Goal: Information Seeking & Learning: Compare options

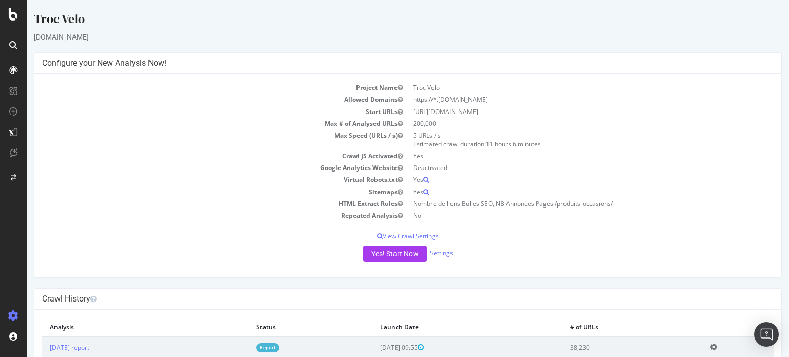
scroll to position [17, 0]
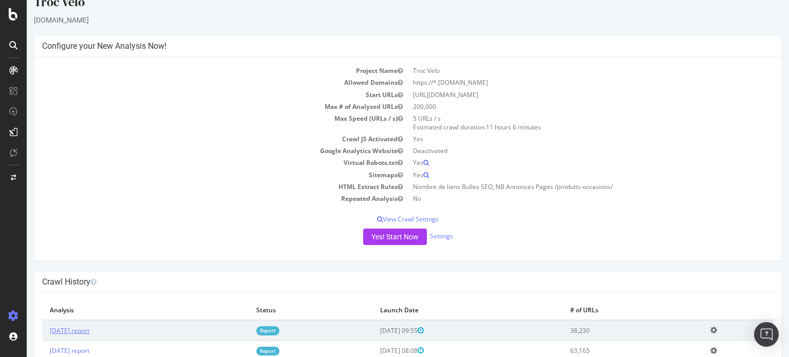
click at [89, 328] on link "[DATE] report" at bounding box center [70, 330] width 40 height 9
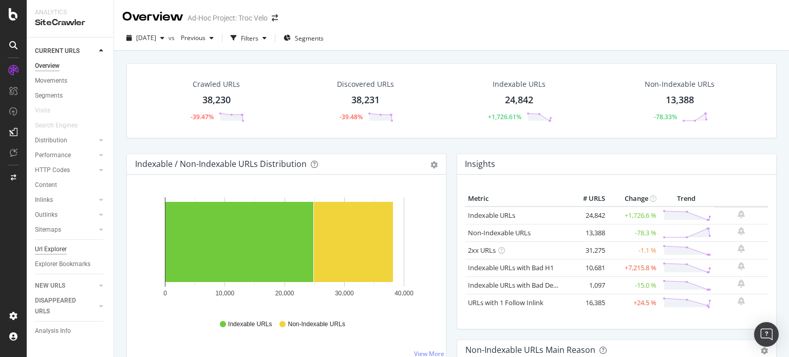
click at [56, 253] on div "Url Explorer" at bounding box center [51, 249] width 32 height 11
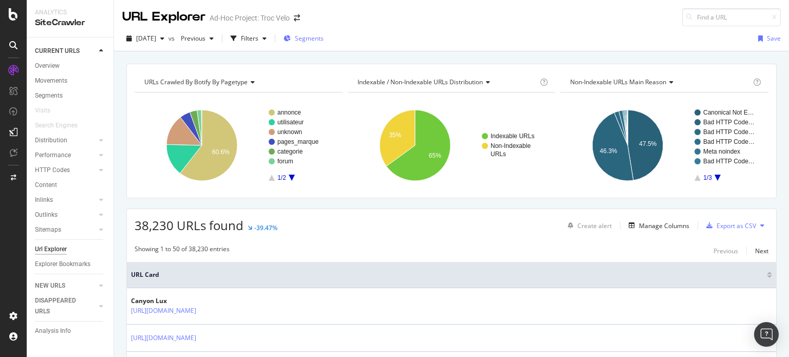
click at [323, 34] on span "Segments" at bounding box center [309, 38] width 29 height 9
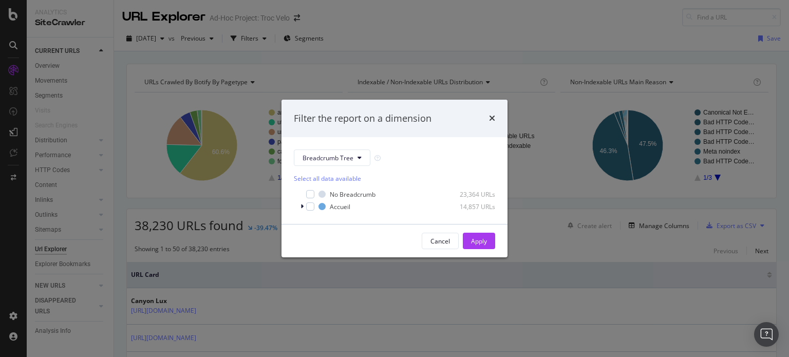
click at [310, 34] on div "Filter the report on a dimension Breadcrumb Tree Select all data available No B…" at bounding box center [394, 178] width 789 height 357
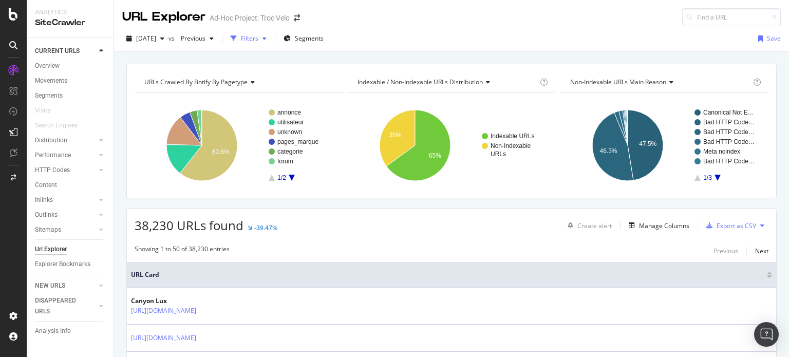
click at [271, 38] on div "button" at bounding box center [264, 38] width 12 height 6
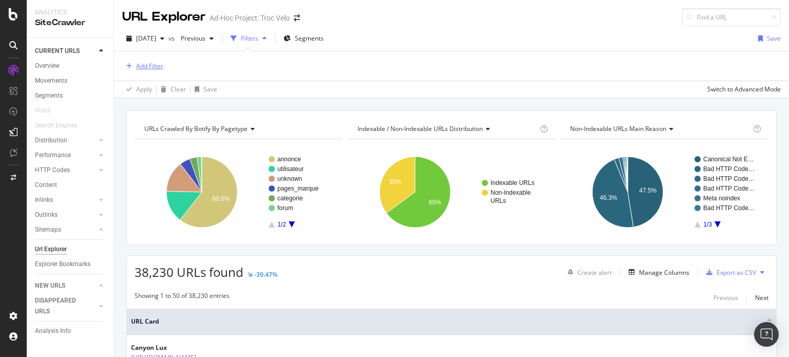
click at [142, 67] on div "Add Filter" at bounding box center [149, 66] width 27 height 9
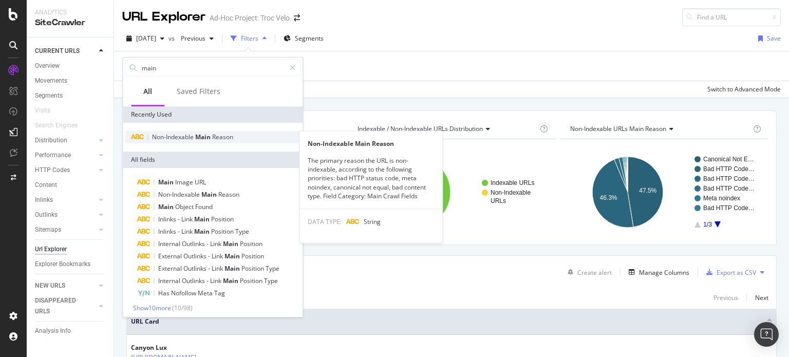
type input "main"
click at [196, 134] on span "Main" at bounding box center [203, 136] width 17 height 9
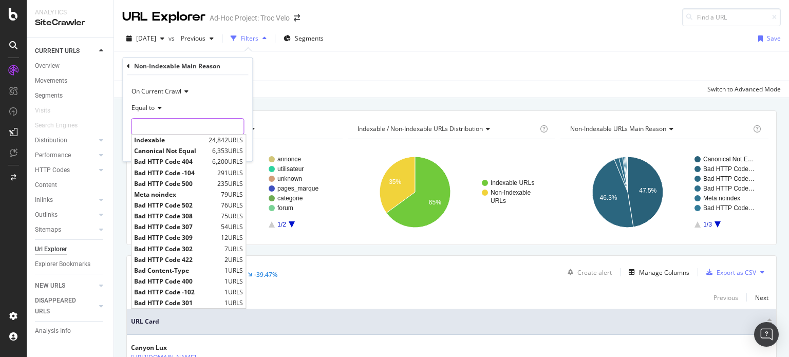
click at [178, 125] on input "text" at bounding box center [187, 126] width 112 height 16
click at [186, 149] on span "Canonical Not Equal" at bounding box center [171, 150] width 75 height 9
type input "Canonical Not Equal"
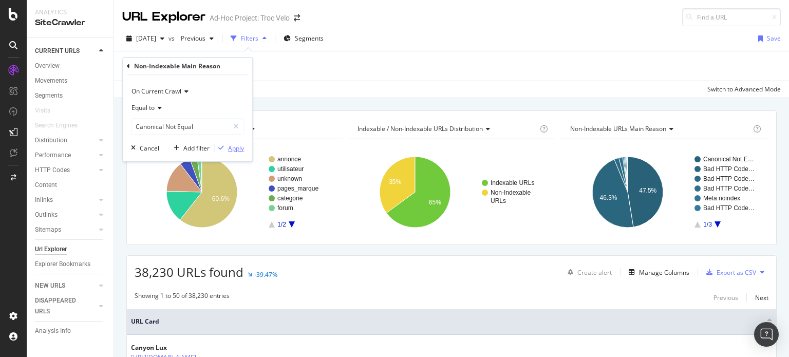
click at [235, 152] on button "Apply" at bounding box center [229, 148] width 30 height 10
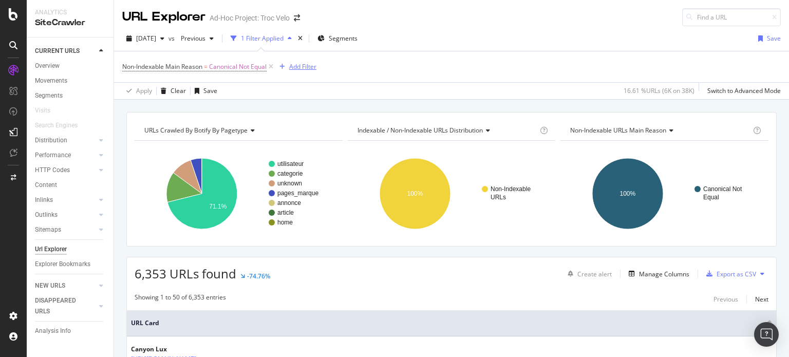
click at [296, 65] on div "Add Filter" at bounding box center [302, 66] width 27 height 9
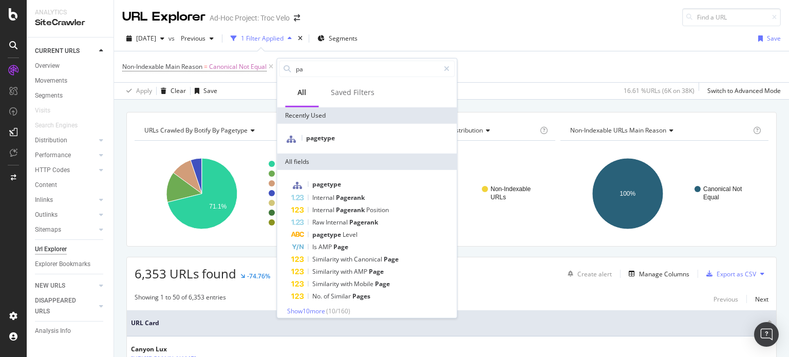
type input "p"
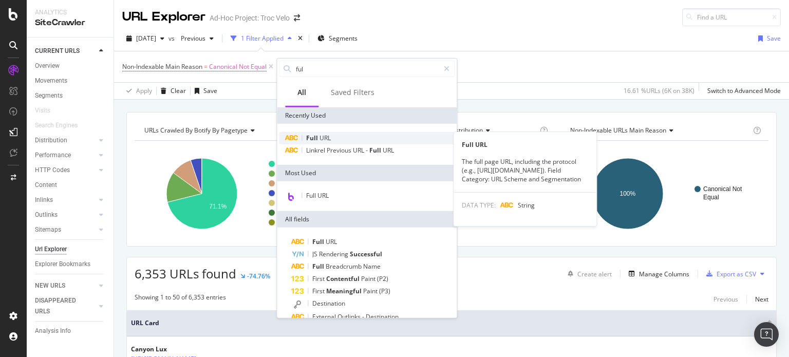
type input "ful"
click at [332, 140] on div "Full URL" at bounding box center [367, 138] width 176 height 12
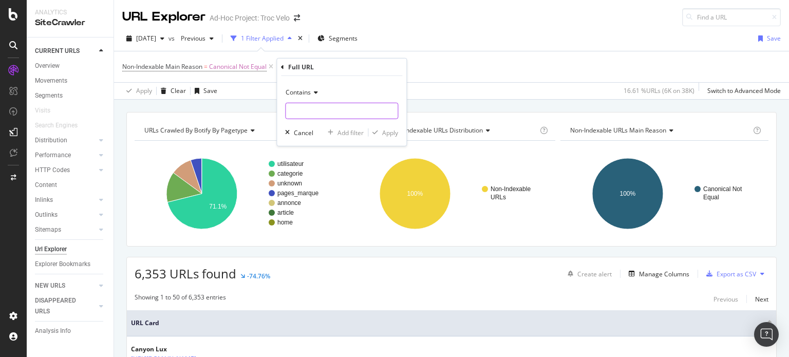
click at [323, 103] on input "text" at bounding box center [341, 111] width 112 height 16
click at [472, 60] on div "Non-Indexable Main Reason = Canonical Not Equal Add Filter" at bounding box center [451, 66] width 658 height 31
click at [342, 69] on div "missing value" at bounding box center [349, 66] width 39 height 9
click at [320, 88] on span "Contains" at bounding box center [314, 90] width 25 height 9
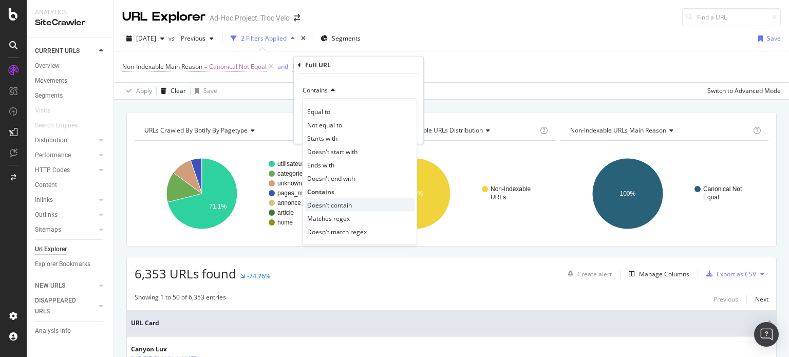
click at [334, 199] on div "Doesn't contain" at bounding box center [359, 204] width 110 height 13
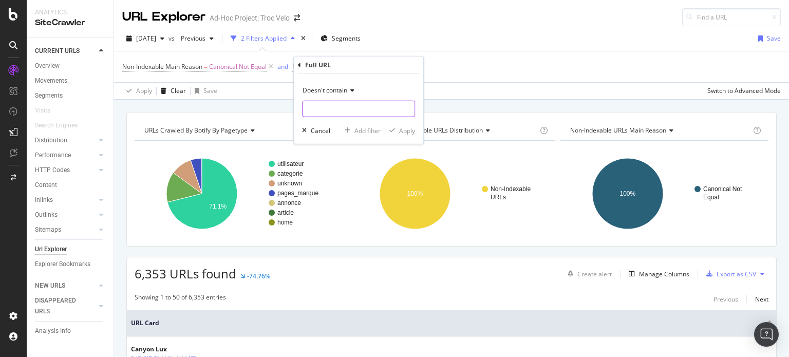
click at [318, 109] on input "text" at bounding box center [358, 109] width 112 height 16
type input "?p="
click at [395, 128] on div "button" at bounding box center [392, 130] width 14 height 6
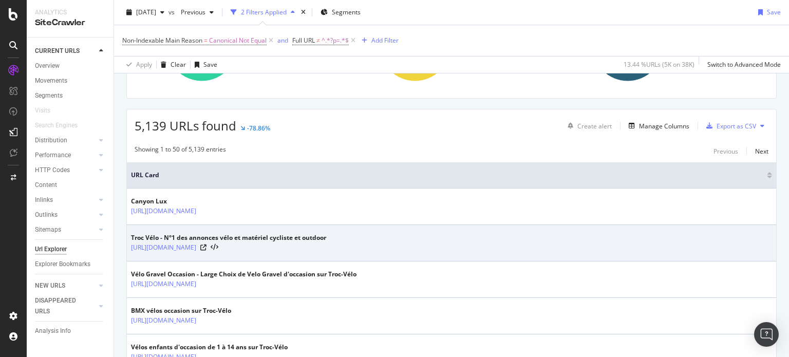
scroll to position [147, 0]
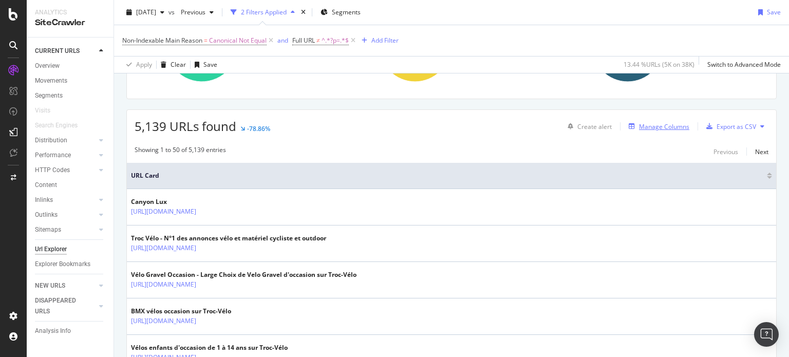
click at [639, 129] on div "Manage Columns" at bounding box center [664, 126] width 50 height 9
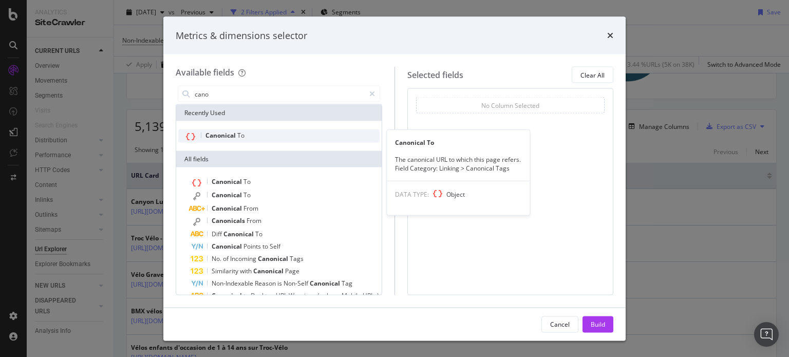
type input "cano"
click at [304, 138] on div "Canonical To" at bounding box center [278, 135] width 201 height 13
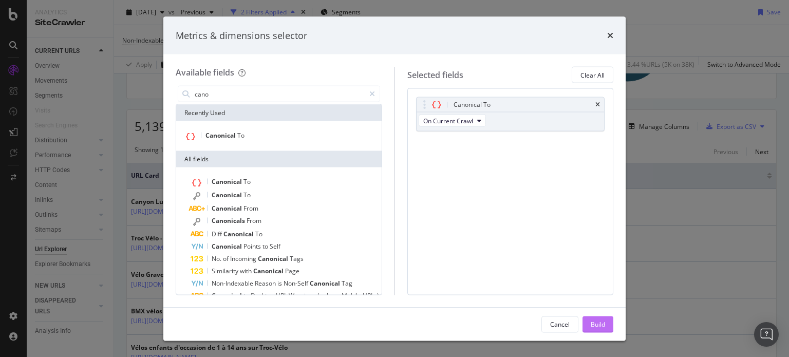
click at [604, 329] on div "Build" at bounding box center [597, 323] width 14 height 15
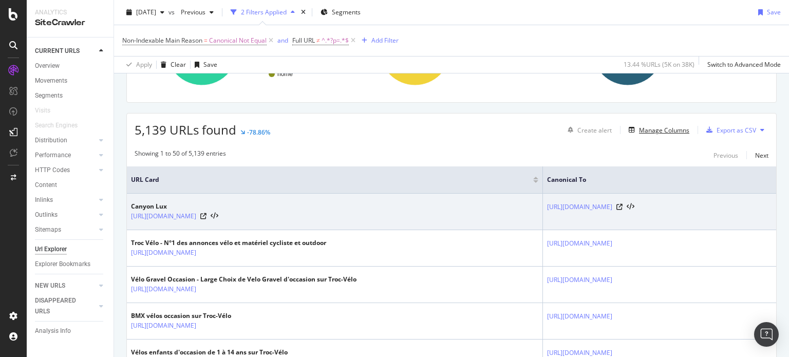
scroll to position [181, 0]
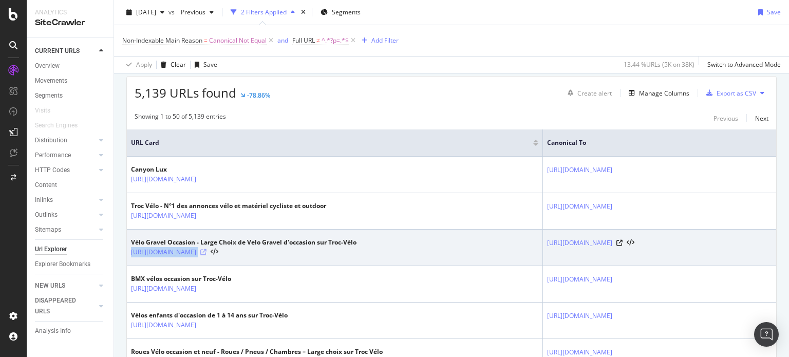
drag, startPoint x: 129, startPoint y: 250, endPoint x: 406, endPoint y: 251, distance: 276.8
click at [406, 251] on td "Vélo Gravel Occasion - Large Choix de Velo Gravel d'occasion sur Troc-Vélo http…" at bounding box center [335, 248] width 416 height 36
copy div "https://www.troc-velo.com/fr-fr/categorie/velos-complets/gravel-and-voyage/grav…"
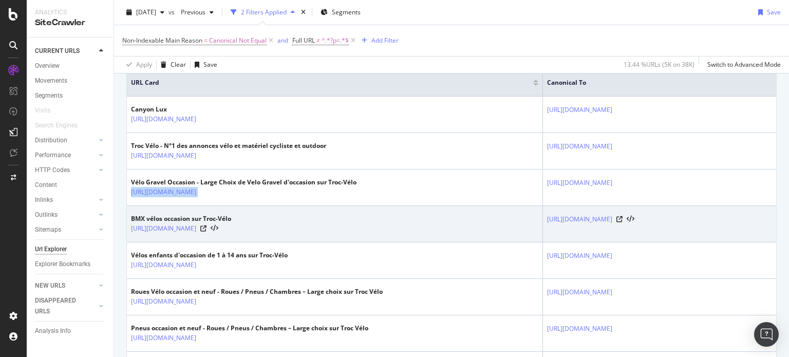
scroll to position [240, 0]
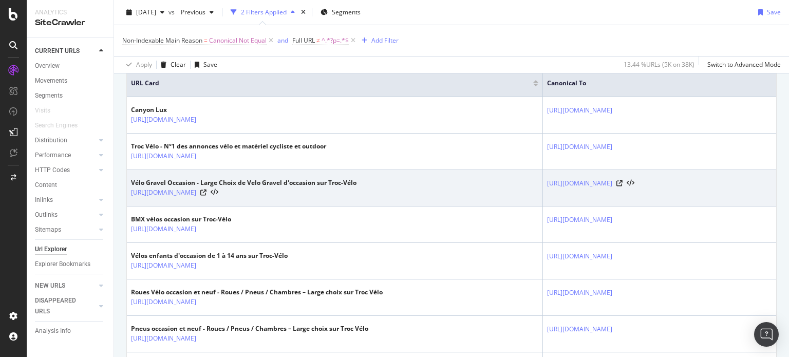
click at [726, 190] on td "https://www.troc-velo.com/fr-fr/categorie/velos-complets,gravel-and-voyage,grav…" at bounding box center [659, 188] width 233 height 36
drag, startPoint x: 722, startPoint y: 183, endPoint x: 450, endPoint y: 182, distance: 272.6
click at [543, 182] on td "https://www.troc-velo.com/fr-fr/categorie/velos-complets,gravel-and-voyage,grav…" at bounding box center [659, 188] width 233 height 36
copy link "https://www.troc-velo.com/fr-fr/categorie/velos-complets,gravel-and-voyage,grav…"
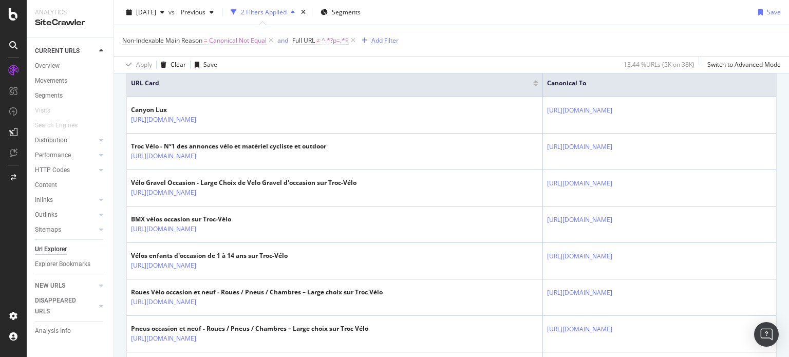
click at [638, 22] on div "2025 Sep. 12th vs Previous 2 Filters Applied Segments Save" at bounding box center [451, 14] width 675 height 21
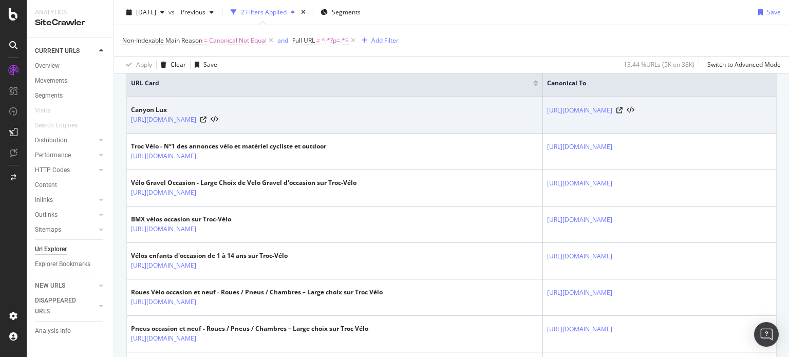
scroll to position [0, 0]
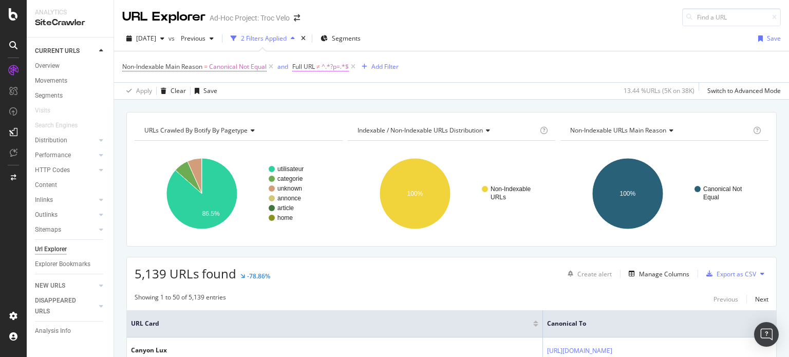
click at [309, 65] on span "Full URL" at bounding box center [303, 66] width 23 height 9
click at [315, 93] on span "Doesn't contain" at bounding box center [324, 90] width 45 height 9
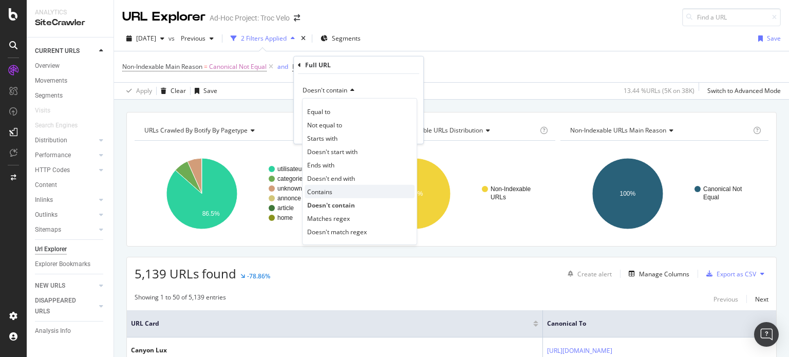
click at [329, 192] on span "Contains" at bounding box center [319, 191] width 25 height 9
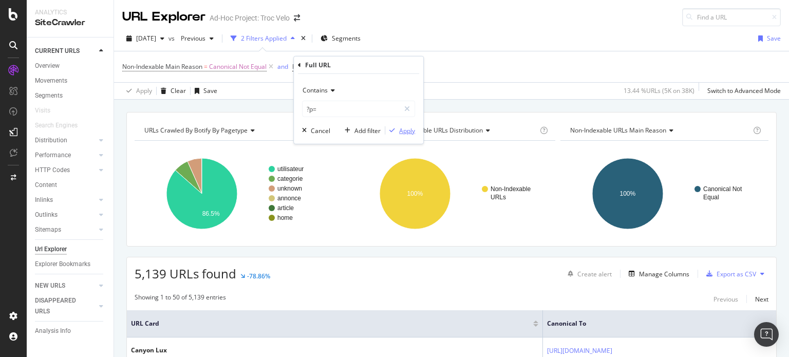
click at [400, 131] on div "Apply" at bounding box center [407, 130] width 16 height 9
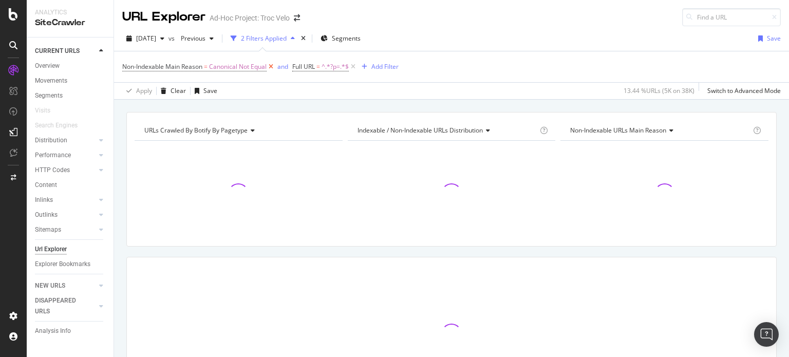
click at [271, 65] on icon at bounding box center [270, 67] width 9 height 10
click at [205, 41] on span "Previous" at bounding box center [191, 38] width 29 height 9
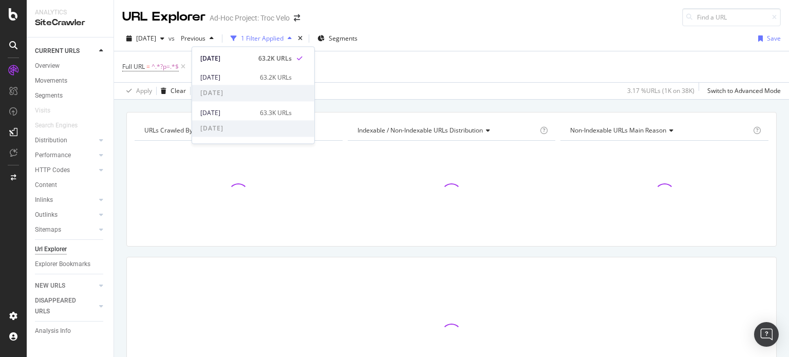
scroll to position [35, 0]
click at [234, 128] on div "2025 Jul. 10th" at bounding box center [226, 132] width 53 height 9
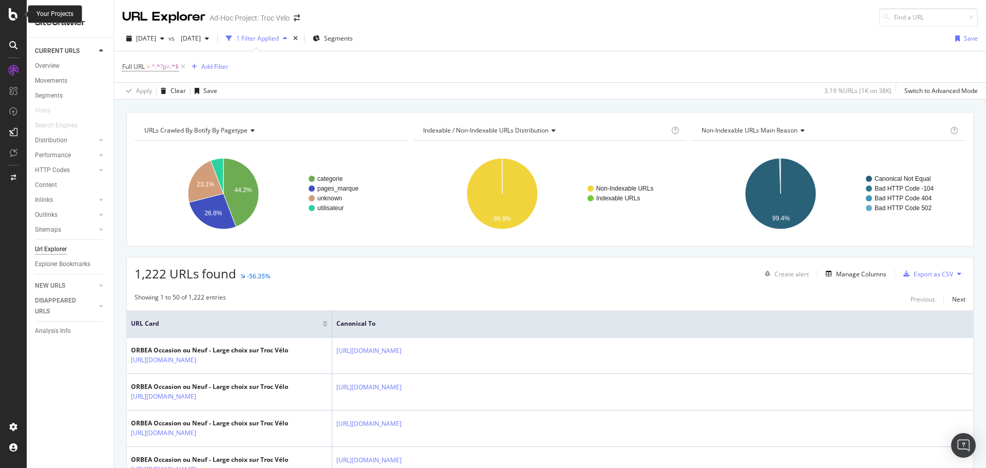
click at [15, 15] on icon at bounding box center [13, 14] width 9 height 12
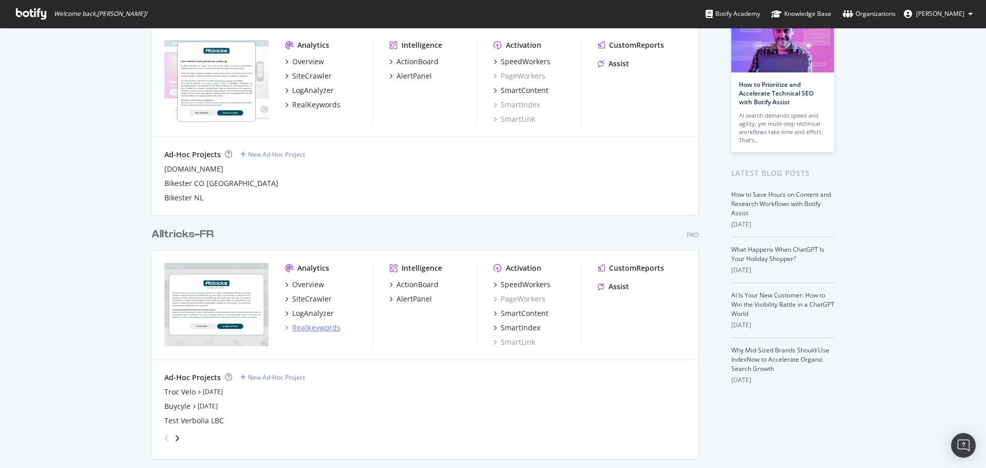
scroll to position [103, 0]
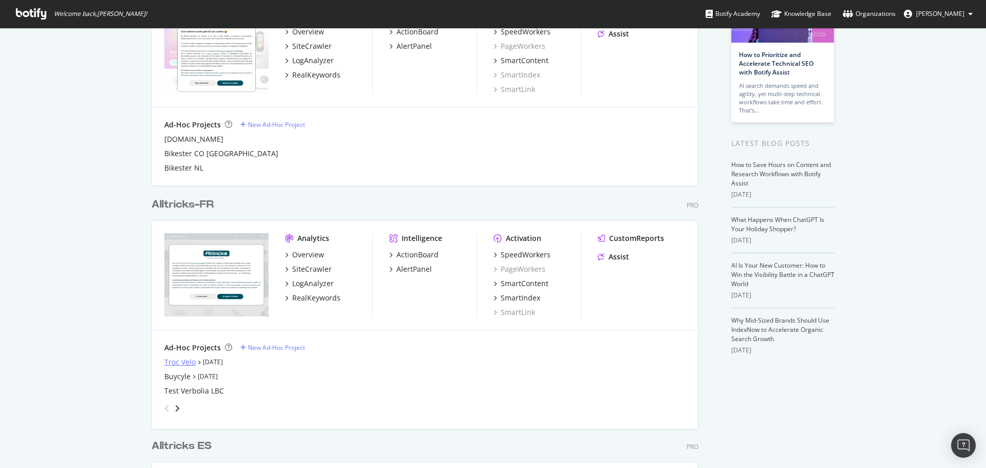
click at [187, 356] on div "Troc Velo" at bounding box center [179, 362] width 31 height 10
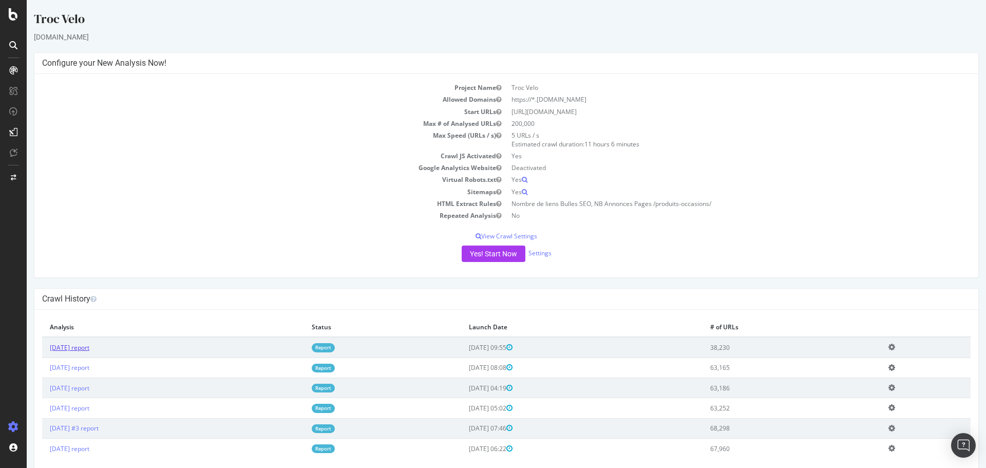
click at [89, 347] on link "2025 Sep. 12th report" at bounding box center [70, 347] width 40 height 9
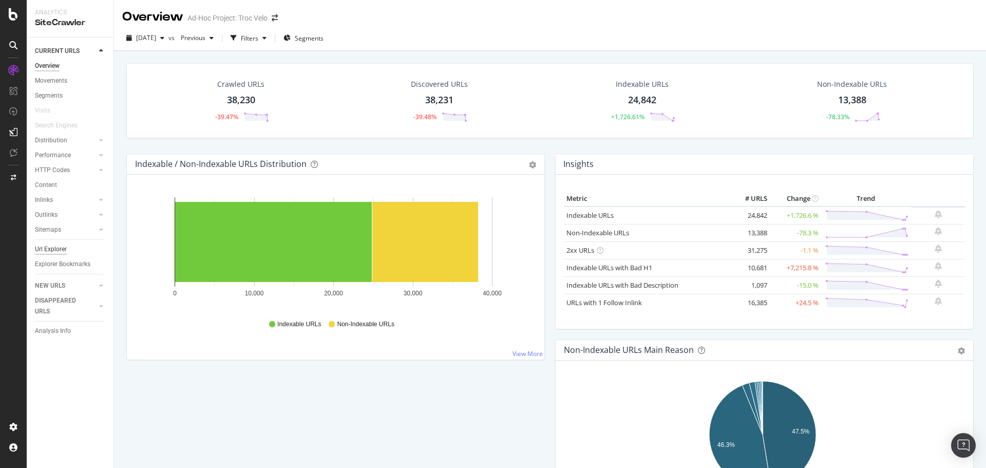
click at [47, 252] on div "Url Explorer" at bounding box center [51, 249] width 32 height 11
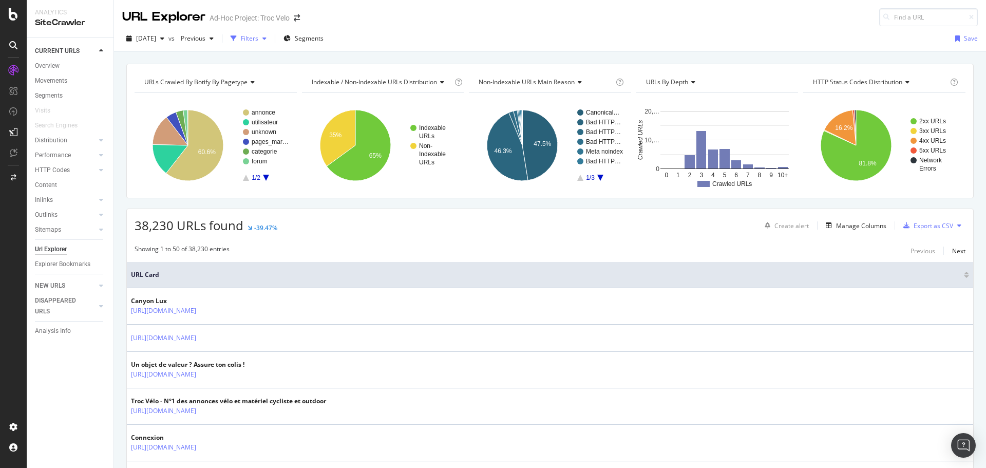
click at [258, 41] on div "Filters" at bounding box center [249, 38] width 17 height 9
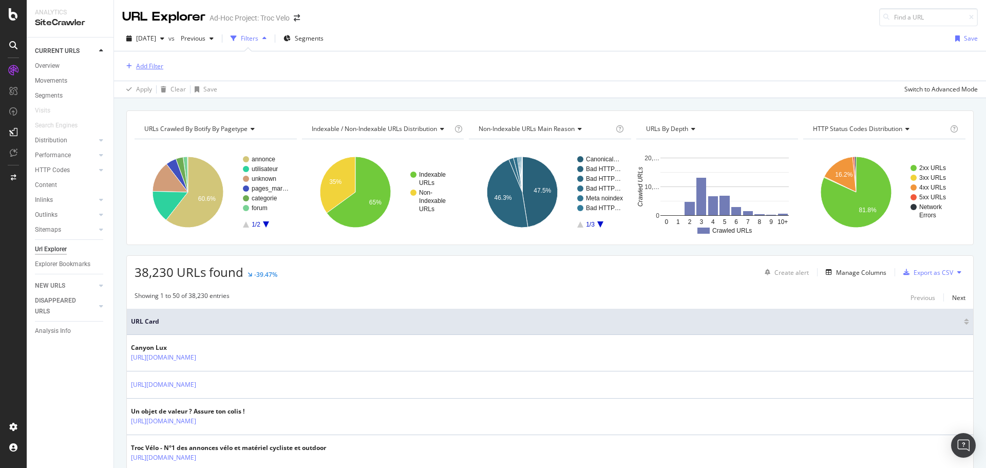
click at [145, 69] on div "Add Filter" at bounding box center [149, 66] width 27 height 9
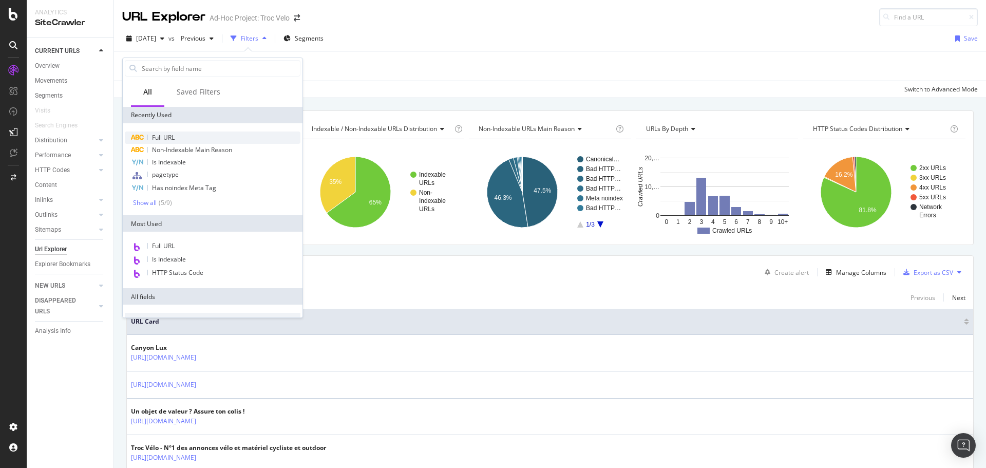
click at [185, 136] on div "Full URL" at bounding box center [213, 137] width 176 height 12
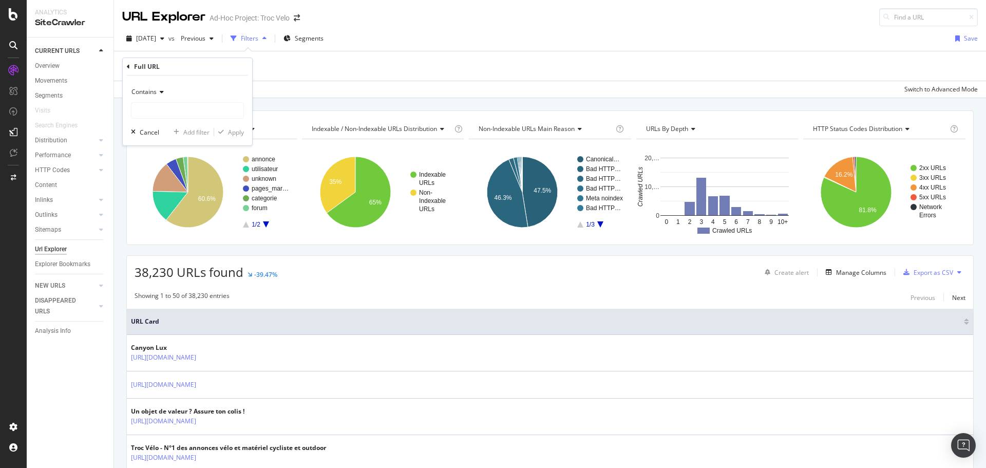
click at [173, 125] on div "Contains Cancel Add filter Apply" at bounding box center [187, 110] width 129 height 70
click at [181, 114] on input "text" at bounding box center [187, 110] width 112 height 16
type input "p"
type input "annonce/"
click at [221, 132] on icon "button" at bounding box center [221, 132] width 6 height 6
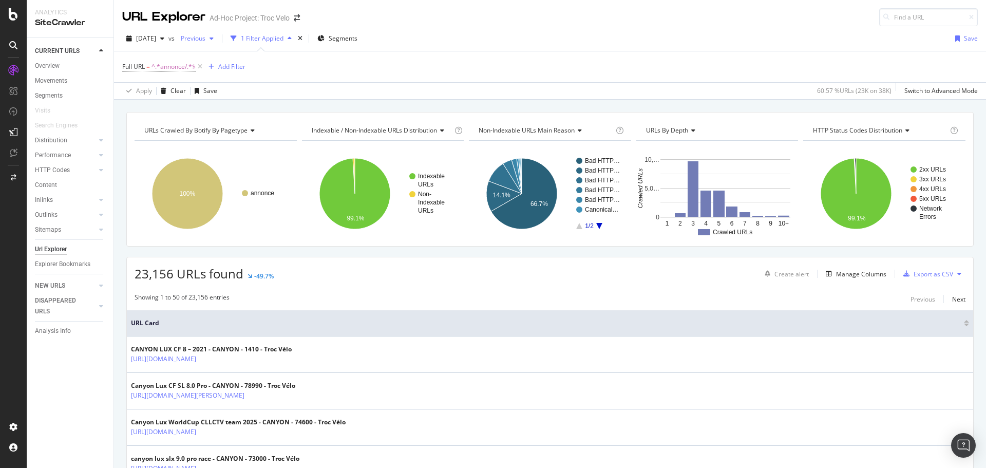
click at [205, 39] on span "Previous" at bounding box center [191, 38] width 29 height 9
click at [225, 115] on div "2025 Aug. 20th" at bounding box center [226, 113] width 53 height 9
click at [168, 36] on div "button" at bounding box center [162, 38] width 12 height 6
click at [184, 130] on div "2025 Aug. 20th" at bounding box center [163, 132] width 53 height 9
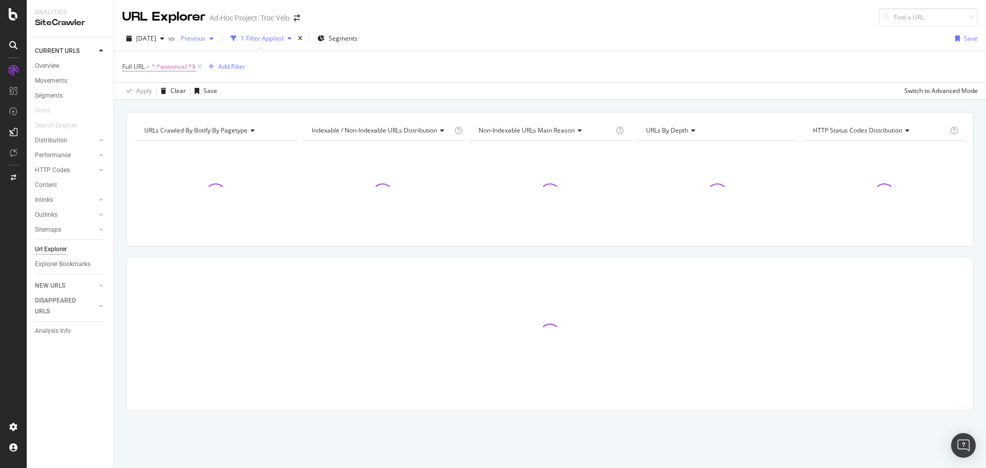
click at [205, 41] on span "Previous" at bounding box center [191, 38] width 29 height 9
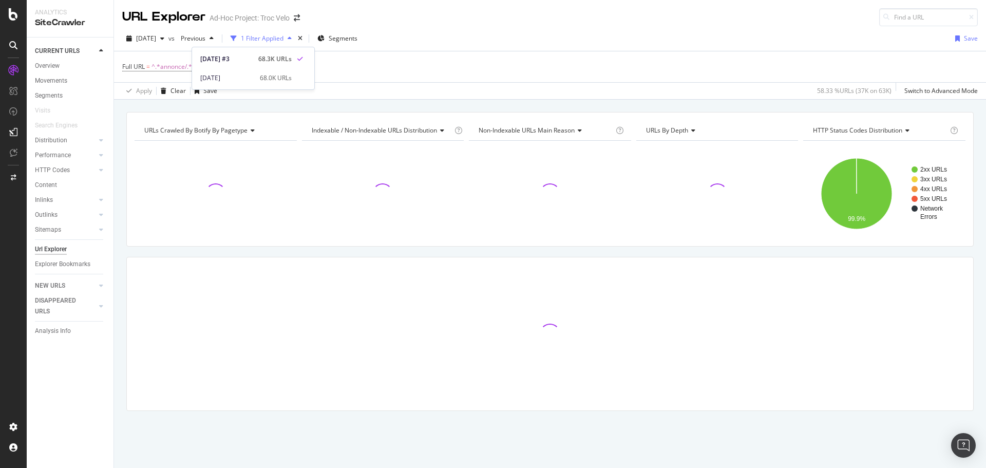
click at [400, 67] on div "Full URL = ^.*annonce/.*$ Add Filter" at bounding box center [549, 66] width 855 height 31
click at [156, 35] on span "2025 Aug. 20th" at bounding box center [146, 38] width 20 height 9
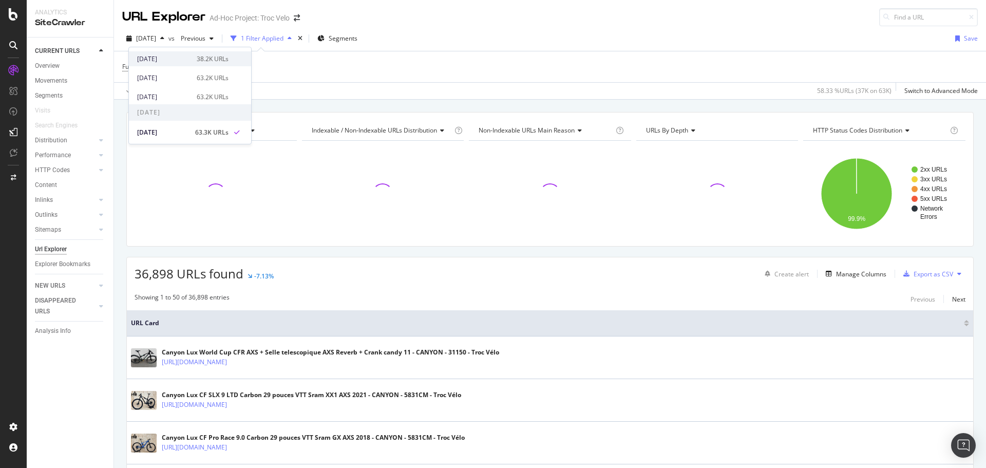
click at [168, 58] on div "2025 Sep. 12th" at bounding box center [163, 58] width 53 height 9
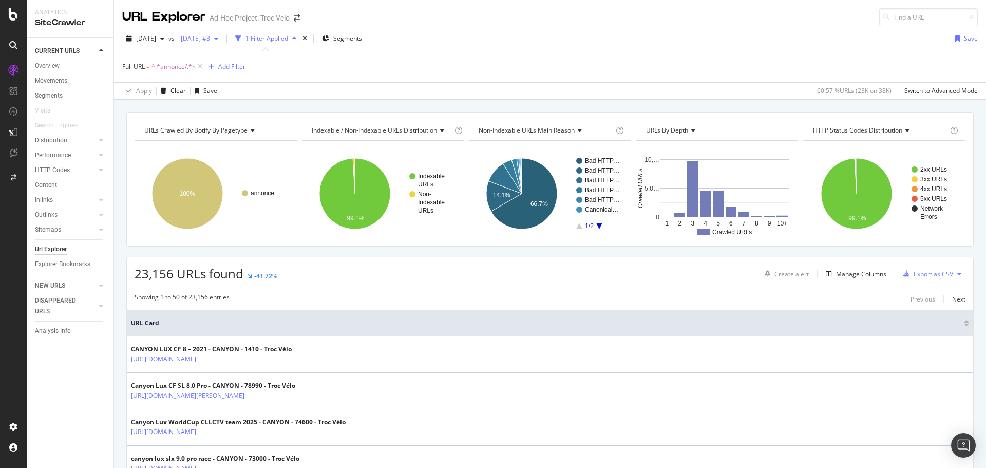
click at [210, 39] on span "2025 Jul. 28th #3" at bounding box center [193, 38] width 33 height 9
click at [236, 110] on div "2025 Aug. 20th" at bounding box center [226, 113] width 53 height 9
click at [52, 65] on div "Overview" at bounding box center [47, 66] width 25 height 11
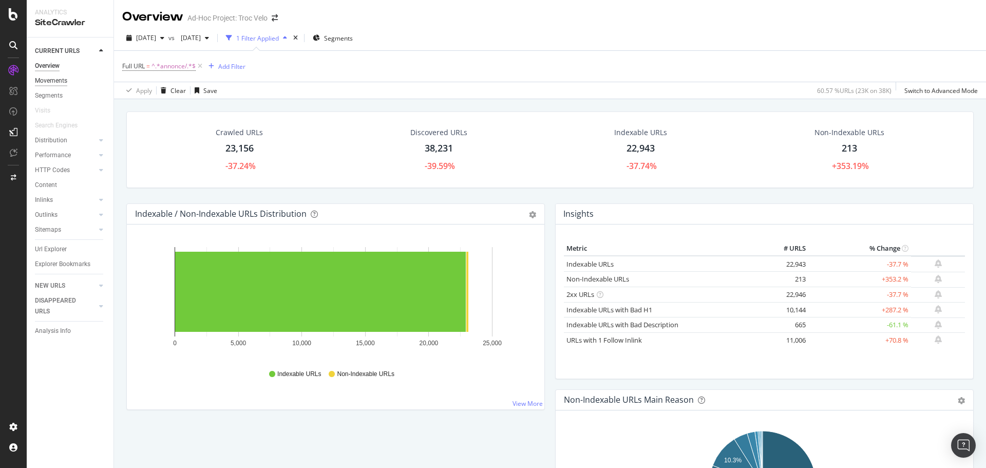
click at [49, 82] on div "Movements" at bounding box center [51, 80] width 32 height 11
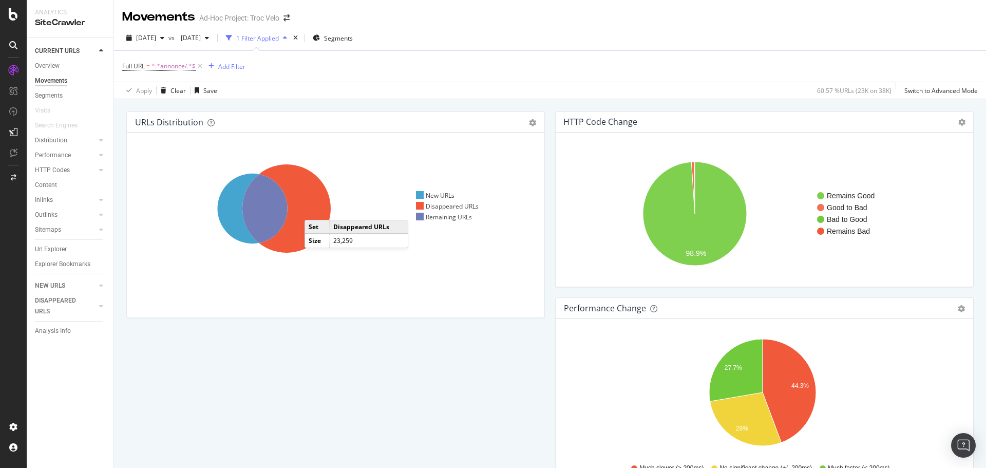
click at [315, 209] on icon at bounding box center [286, 208] width 88 height 88
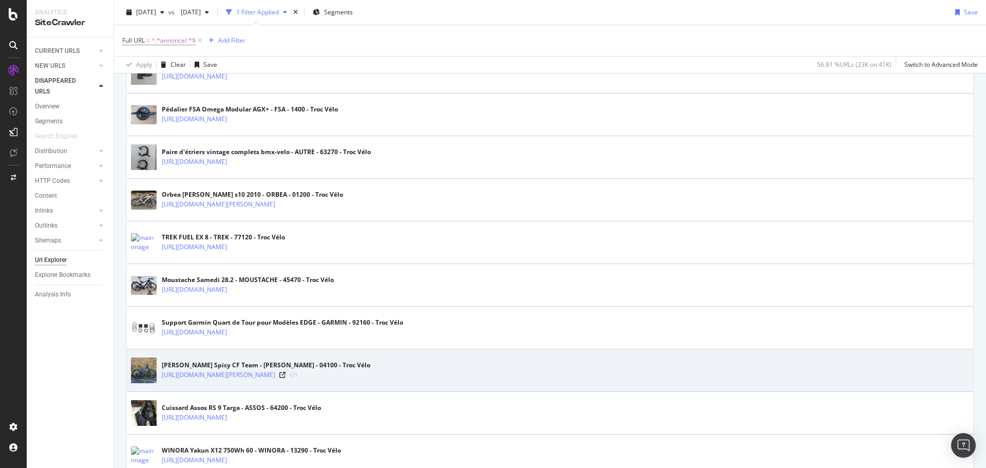
scroll to position [1694, 0]
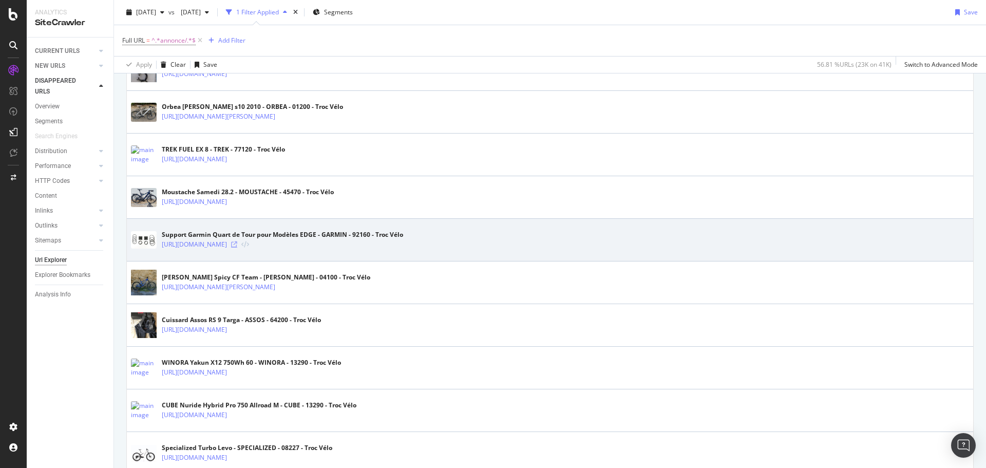
click at [237, 245] on icon at bounding box center [234, 244] width 6 height 6
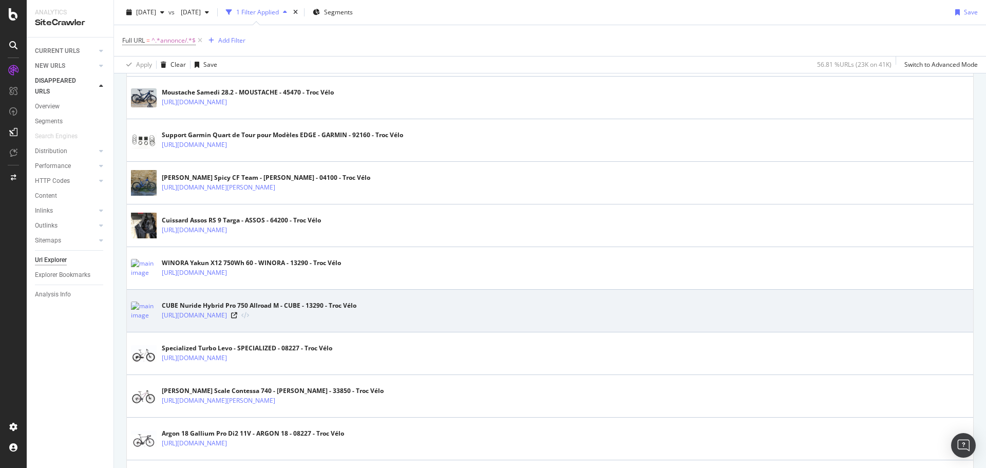
scroll to position [1848, 0]
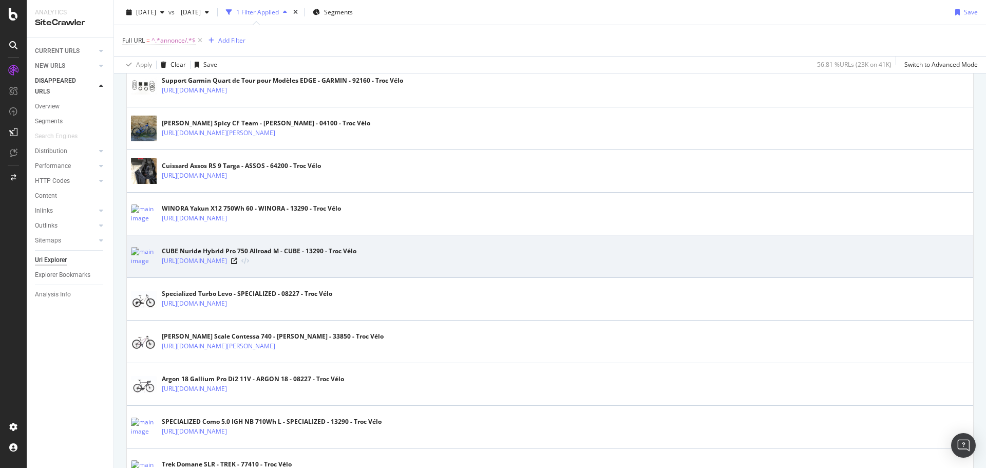
click at [356, 259] on div "https://www.troc-velo.com/fr-fr/annonce/cube-nuride-hybrid-pro-750-allroad-m-40…" at bounding box center [259, 261] width 195 height 10
click at [237, 261] on icon at bounding box center [234, 261] width 6 height 6
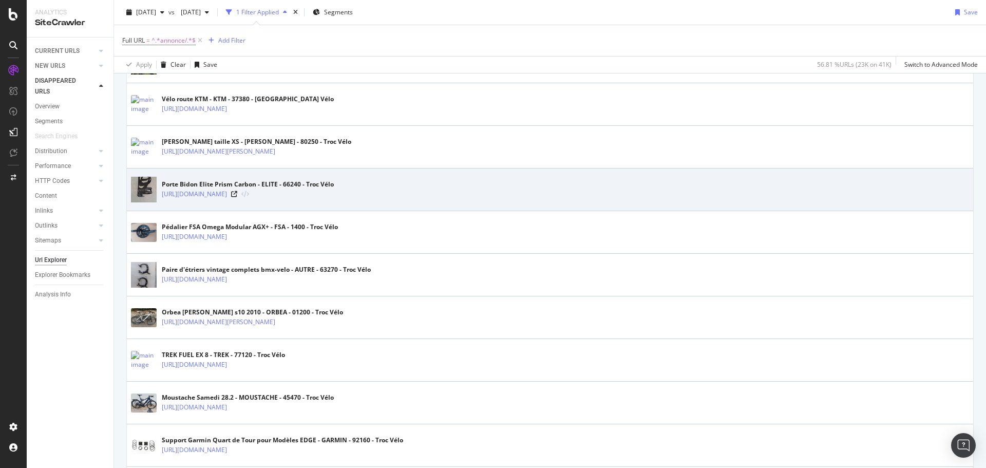
scroll to position [1746, 0]
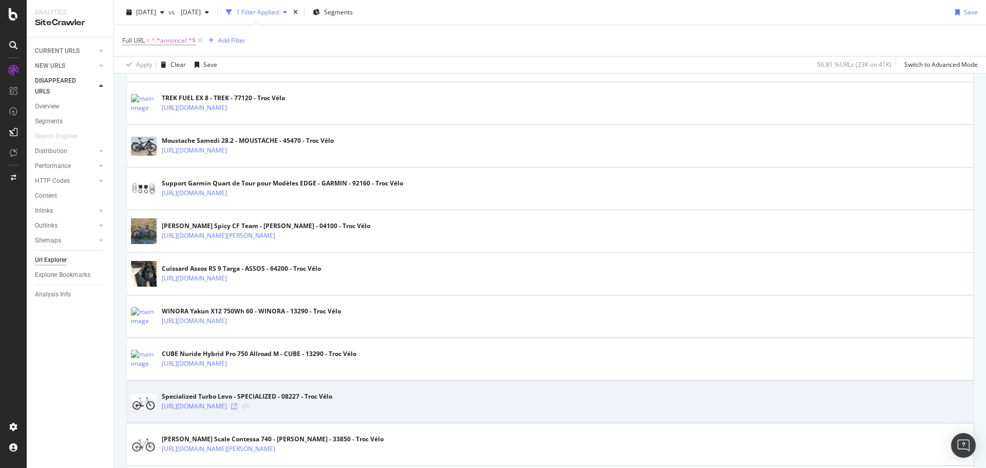
click at [237, 356] on icon at bounding box center [234, 406] width 6 height 6
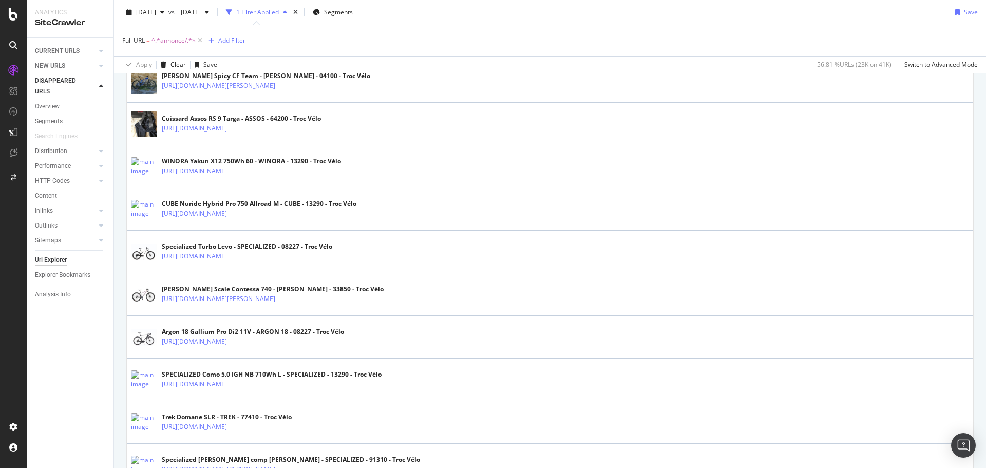
scroll to position [2058, 0]
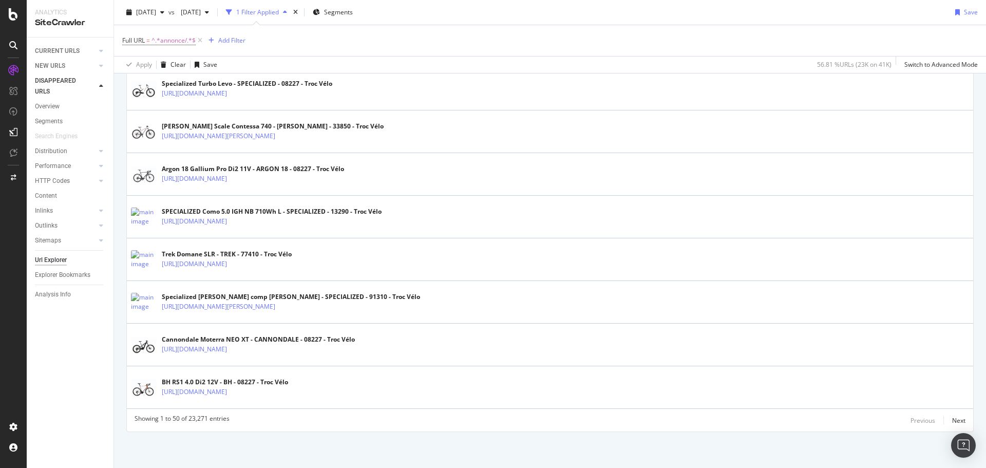
click at [788, 356] on div "Previous Next" at bounding box center [937, 420] width 55 height 12
click at [788, 356] on div "Next" at bounding box center [958, 420] width 13 height 9
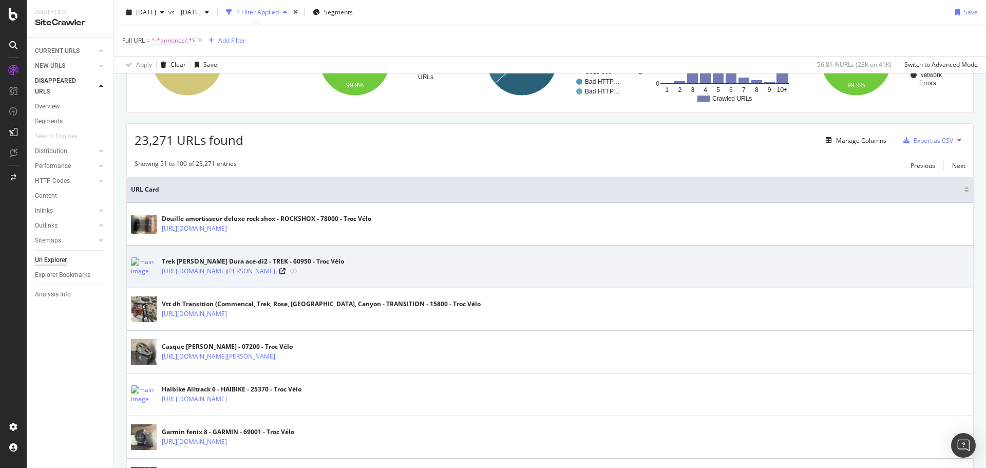
scroll to position [154, 0]
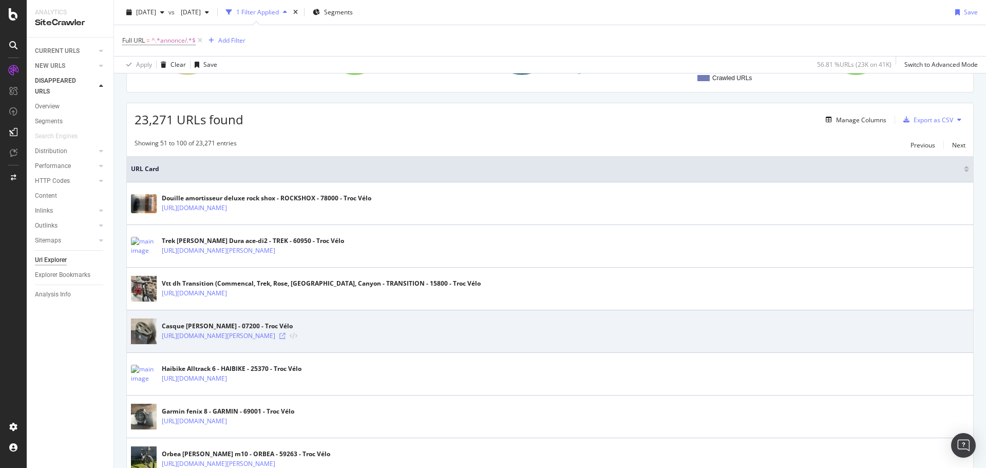
click at [285, 335] on icon at bounding box center [282, 336] width 6 height 6
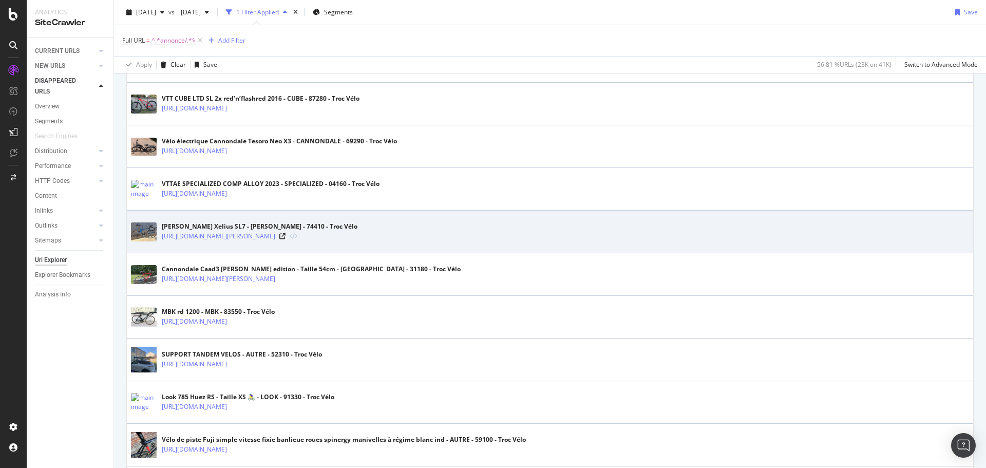
scroll to position [1386, 0]
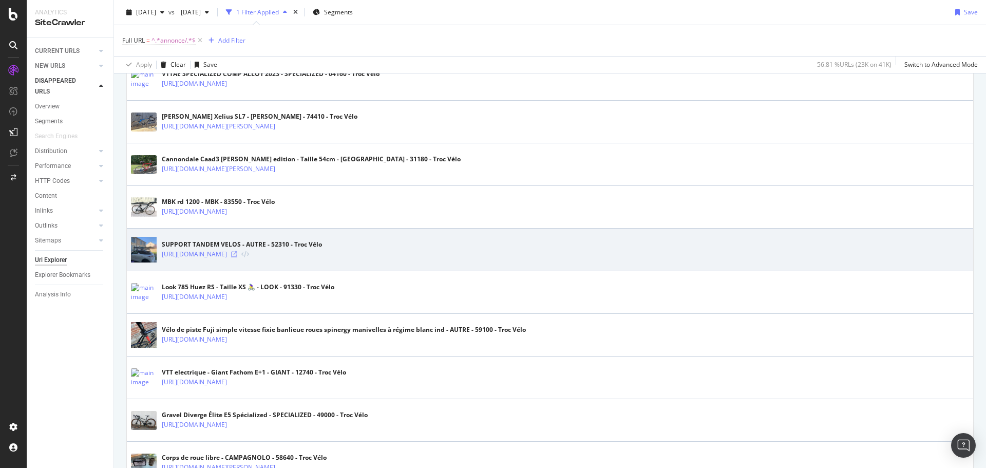
click at [237, 252] on icon at bounding box center [234, 254] width 6 height 6
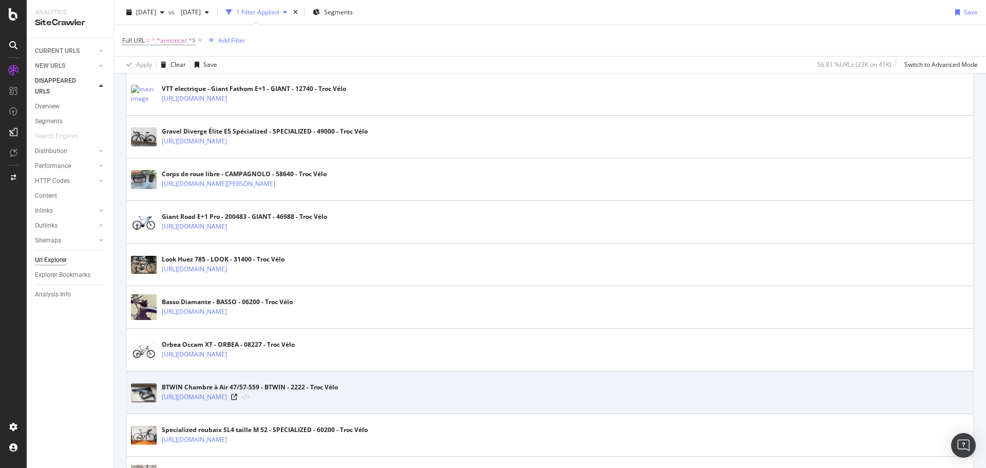
scroll to position [1694, 0]
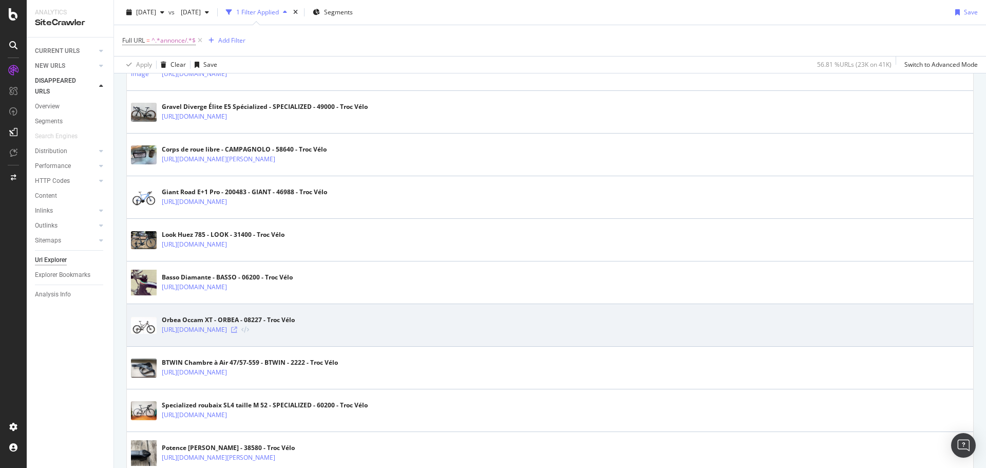
click at [237, 329] on icon at bounding box center [234, 330] width 6 height 6
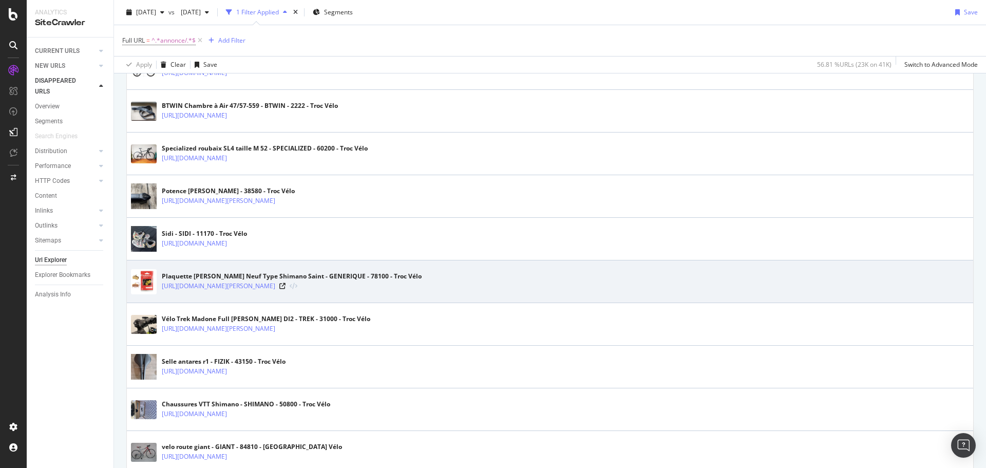
scroll to position [2002, 0]
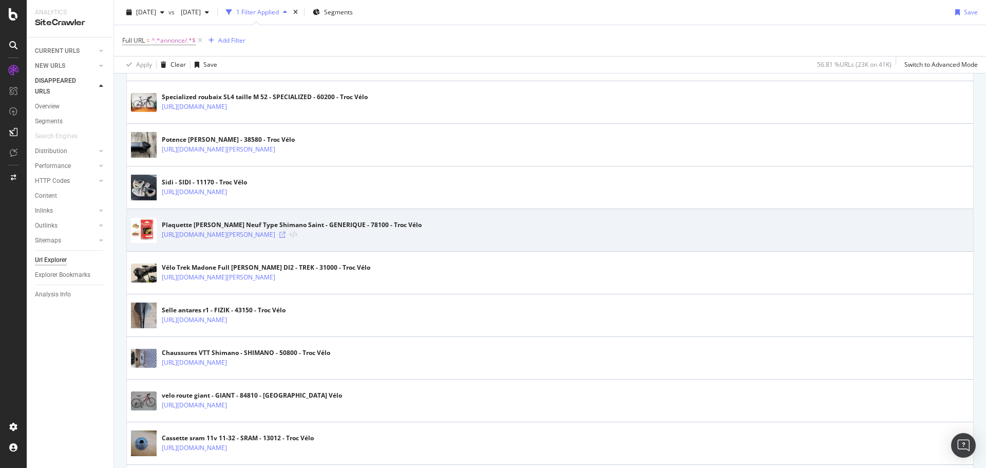
click at [285, 233] on icon at bounding box center [282, 235] width 6 height 6
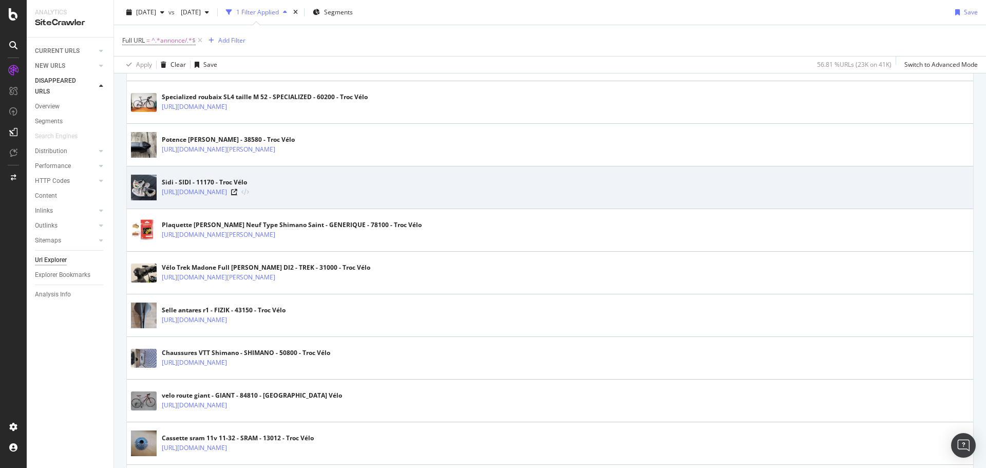
click at [249, 187] on div at bounding box center [240, 191] width 18 height 9
click at [237, 191] on icon at bounding box center [234, 192] width 6 height 6
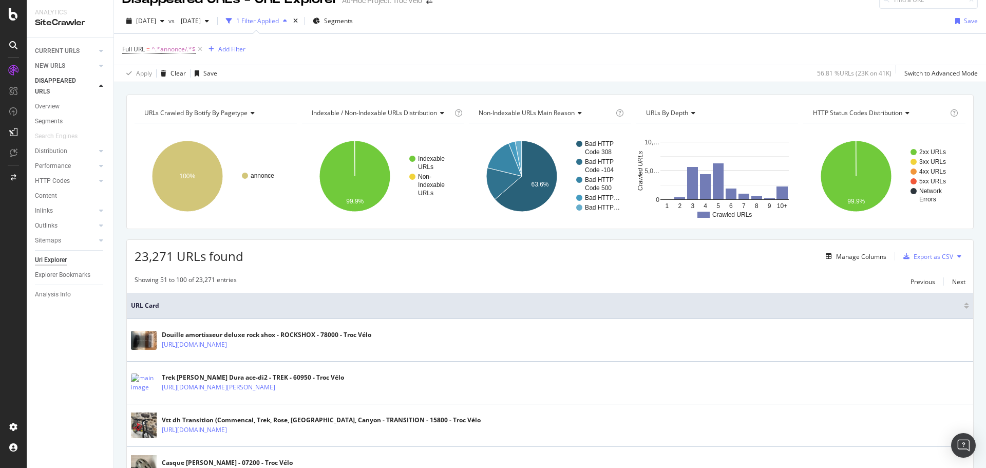
scroll to position [0, 0]
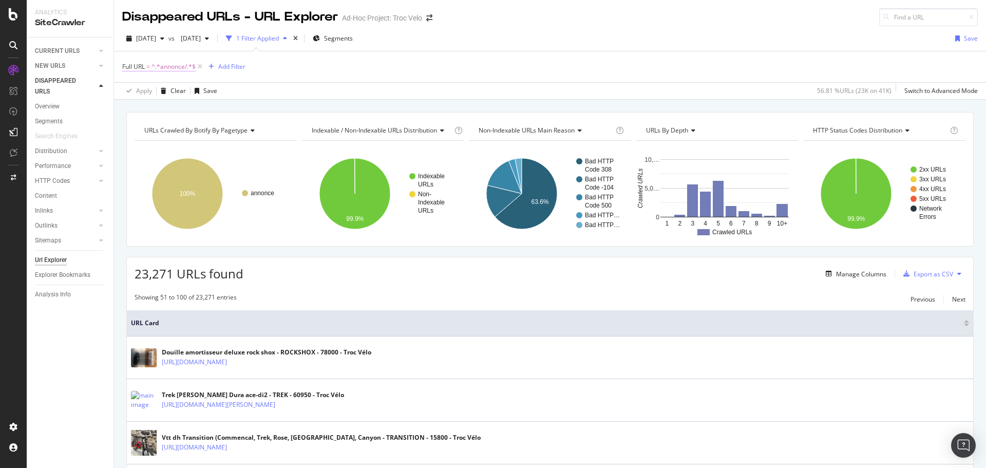
click at [181, 66] on span "^.*annonce/.*$" at bounding box center [173, 67] width 44 height 14
click at [172, 114] on input "annonce/" at bounding box center [179, 109] width 97 height 16
click at [173, 113] on input "annonce/" at bounding box center [179, 109] width 97 height 16
type input "?p="
click at [232, 127] on div "Apply" at bounding box center [236, 131] width 16 height 9
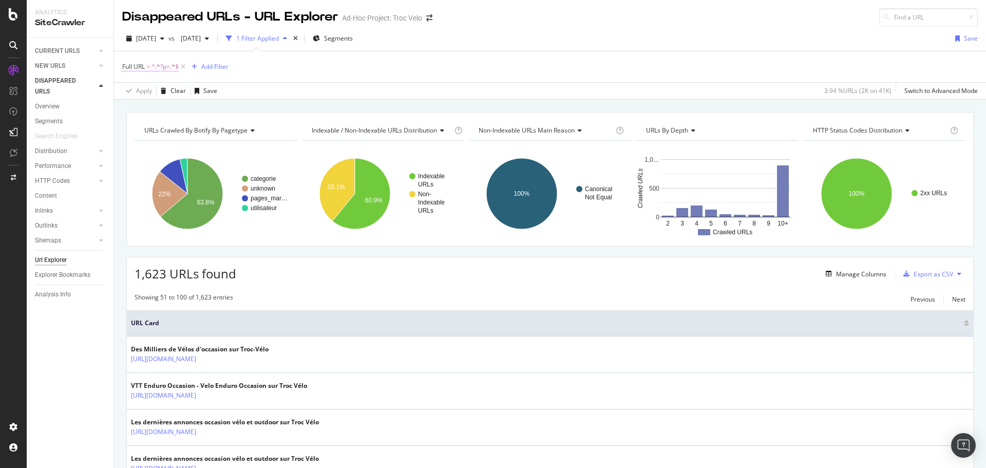
click at [162, 69] on span "^.*?p=.*$" at bounding box center [164, 67] width 27 height 14
click at [286, 70] on div "Full URL = ^.*?p=.*$ Add Filter" at bounding box center [549, 66] width 855 height 31
click at [152, 62] on span "^.*?p=.*$" at bounding box center [164, 67] width 27 height 14
click at [168, 113] on input "?p=" at bounding box center [179, 109] width 97 height 16
click at [171, 108] on input "?p=" at bounding box center [179, 109] width 97 height 16
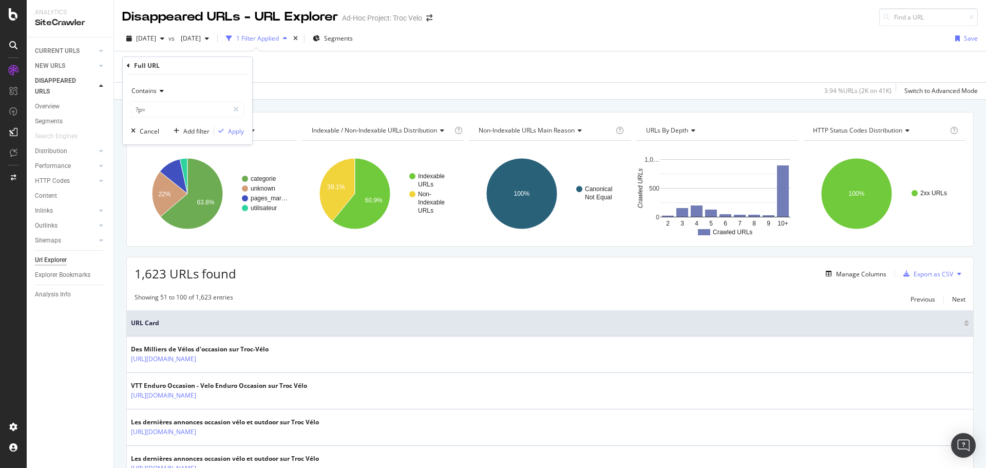
click at [316, 68] on div "Full URL = ^.*?p=.*$ Add Filter" at bounding box center [549, 66] width 855 height 31
click at [157, 68] on span "^.*?p=.*$" at bounding box center [164, 67] width 27 height 14
click at [164, 108] on input "?p=" at bounding box center [179, 109] width 97 height 16
click at [170, 107] on input "?p=" at bounding box center [179, 109] width 97 height 16
click at [548, 46] on div "2025 Sep. 12th vs 2025 Aug. 20th 1 Filter Applied Segments Save" at bounding box center [550, 40] width 872 height 21
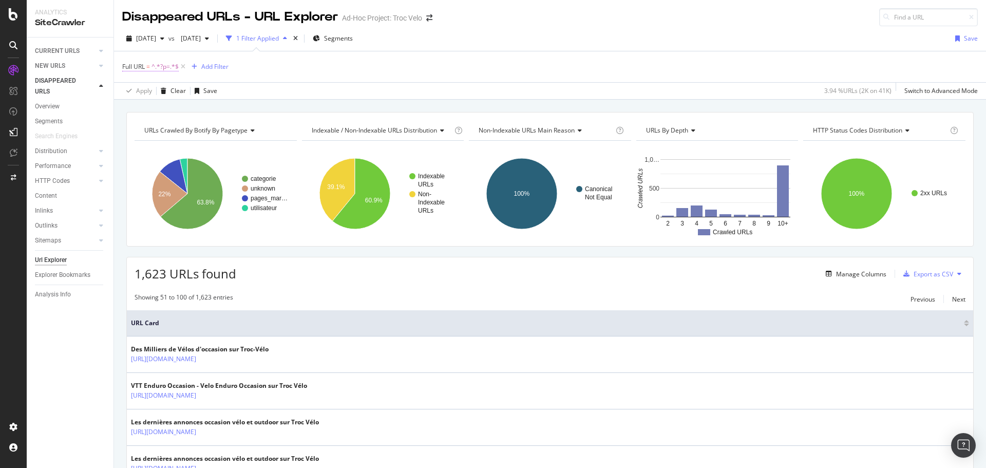
click at [165, 63] on span "^.*?p=.*$" at bounding box center [164, 67] width 27 height 14
click at [358, 69] on div "Full URL = ^.*?p=.*$ Add Filter" at bounding box center [549, 66] width 855 height 31
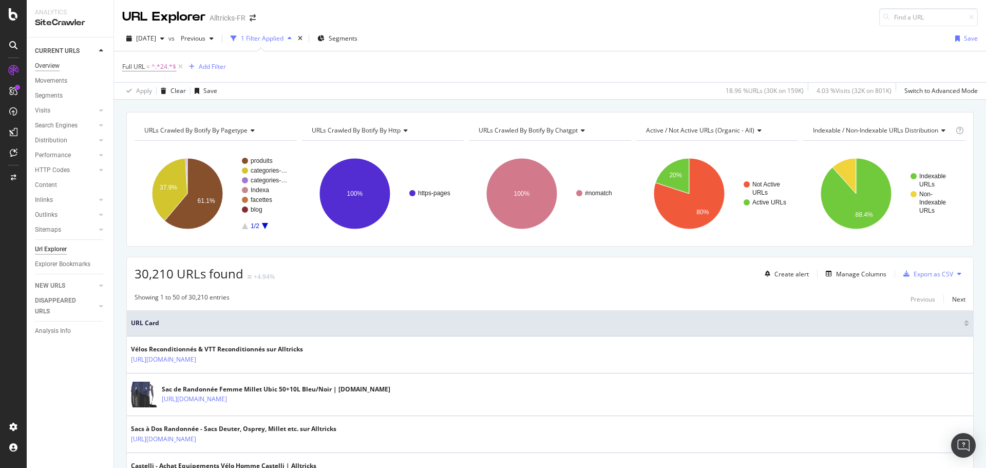
click at [54, 64] on div "Overview" at bounding box center [47, 66] width 25 height 11
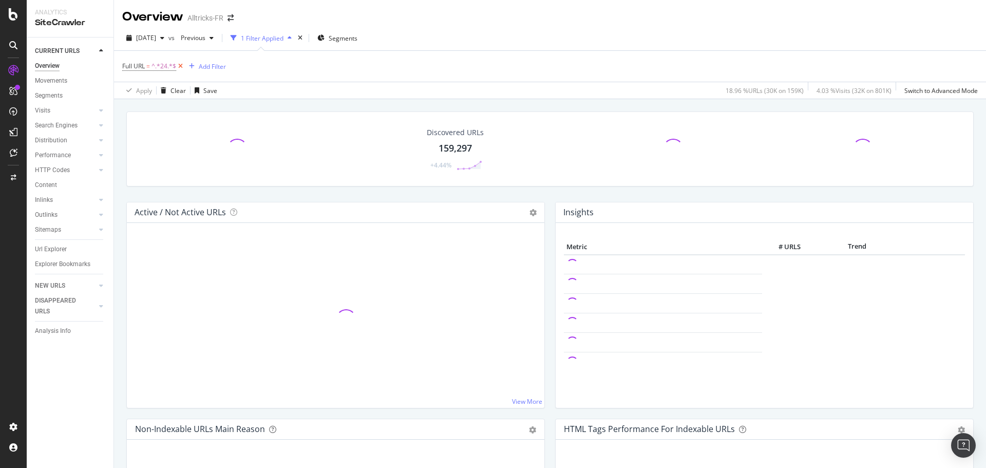
click at [180, 63] on icon at bounding box center [180, 66] width 9 height 10
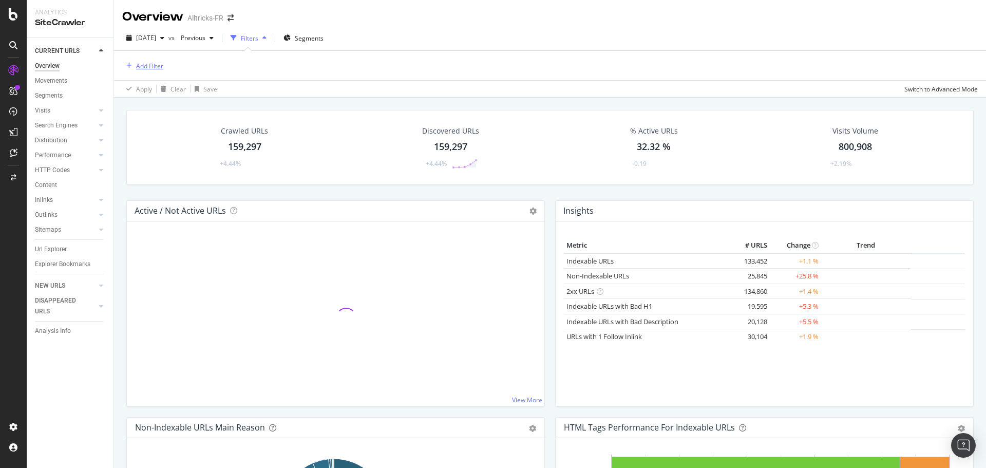
click at [161, 69] on div "Add Filter" at bounding box center [149, 66] width 27 height 9
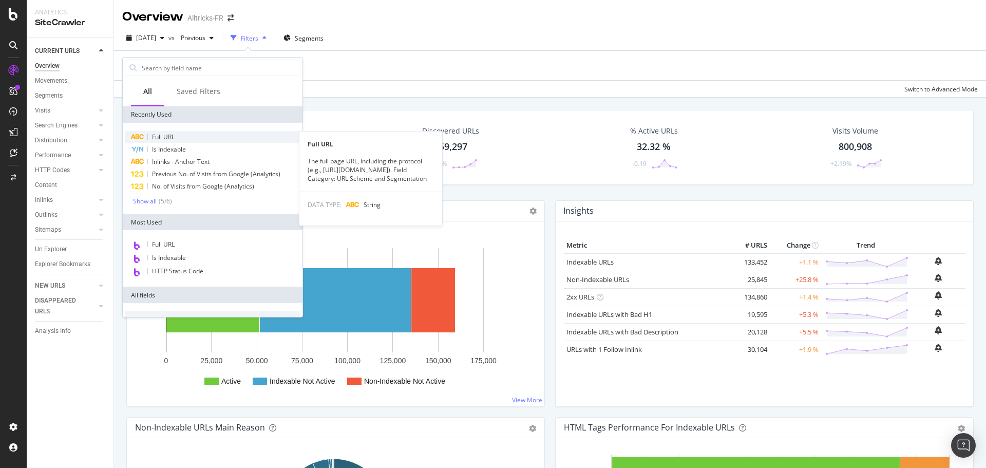
click at [165, 136] on span "Full URL" at bounding box center [163, 136] width 23 height 9
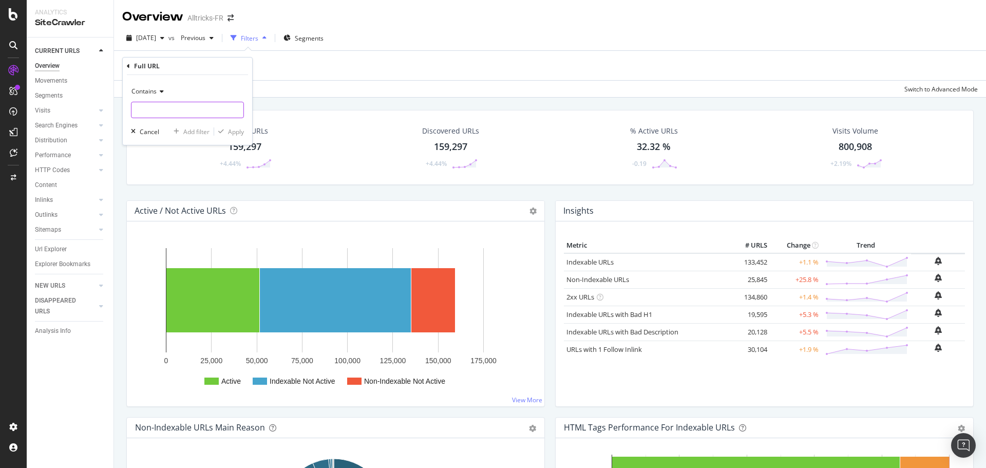
click at [172, 109] on input "text" at bounding box center [187, 110] width 112 height 16
type input "annonce"
click at [228, 127] on div "Apply" at bounding box center [236, 131] width 16 height 9
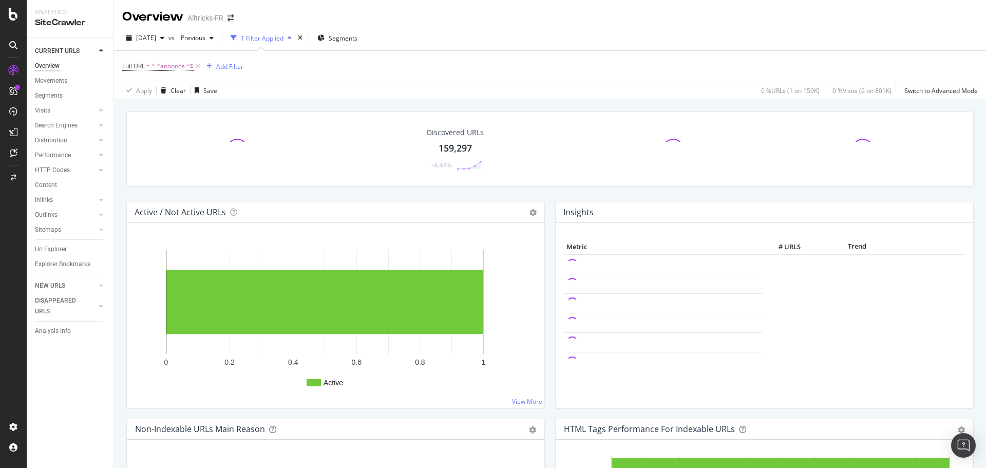
click at [203, 19] on div "Alltricks-FR" at bounding box center [205, 18] width 36 height 10
click at [228, 17] on icon "arrow-right-arrow-left" at bounding box center [230, 17] width 6 height 7
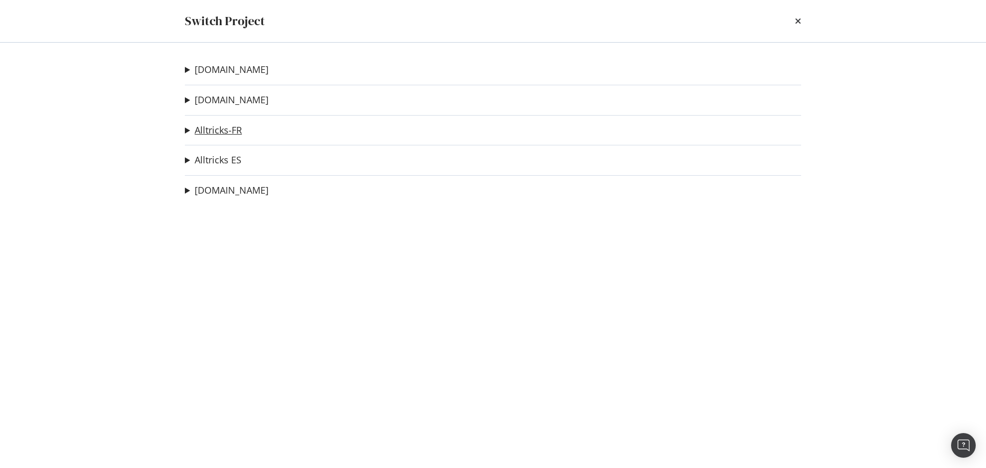
click at [226, 128] on link "Alltricks-FR" at bounding box center [218, 130] width 47 height 11
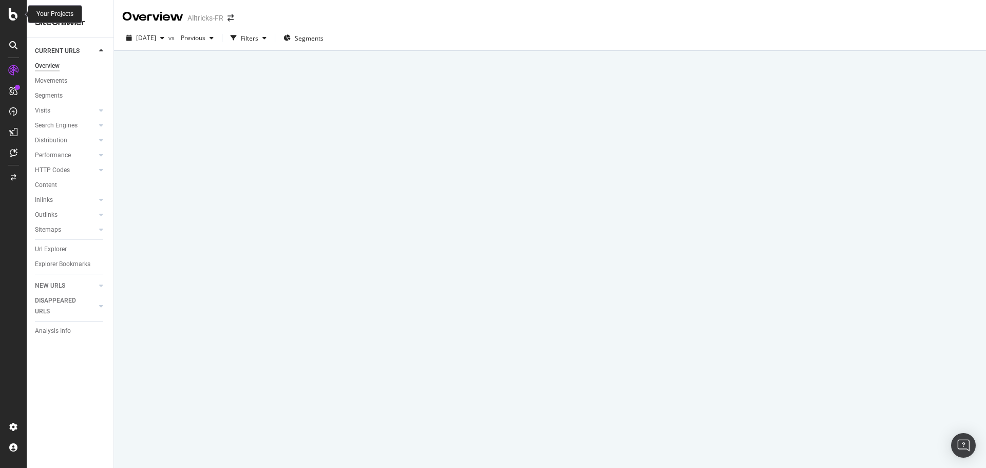
click at [12, 14] on icon at bounding box center [13, 14] width 9 height 12
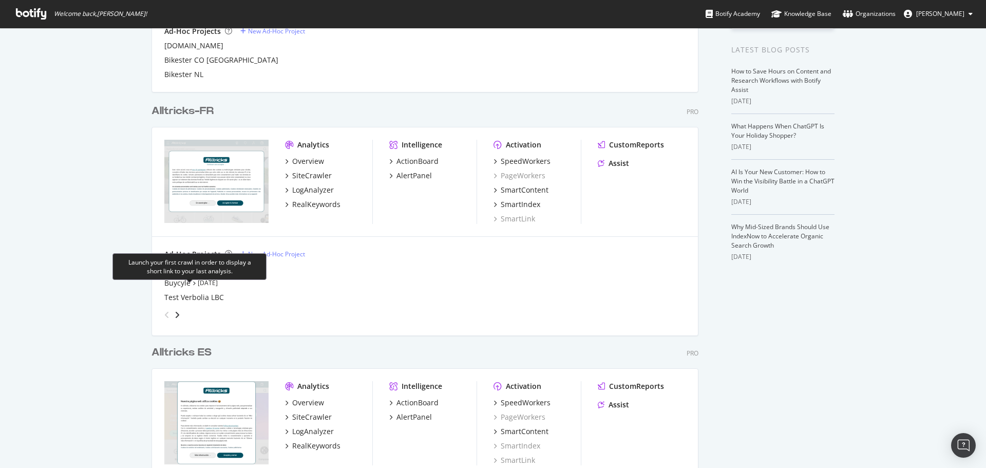
scroll to position [205, 0]
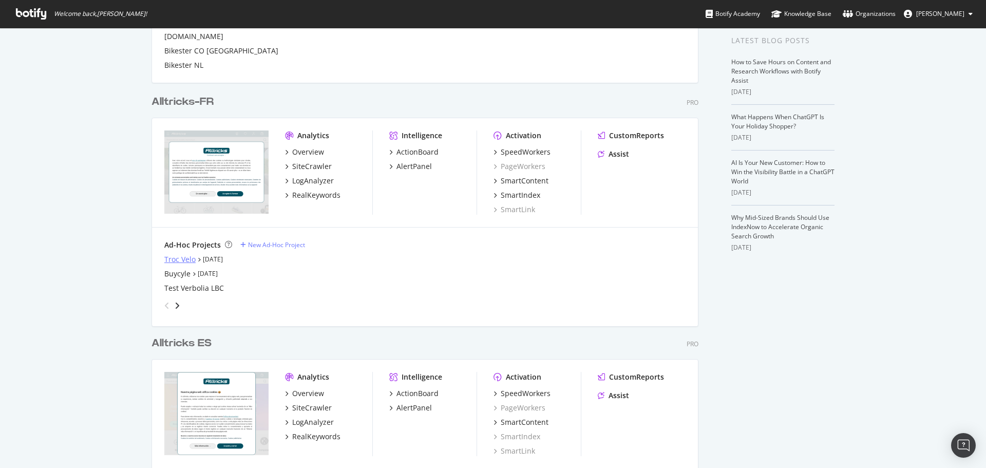
click at [179, 258] on div "Troc Velo" at bounding box center [179, 259] width 31 height 10
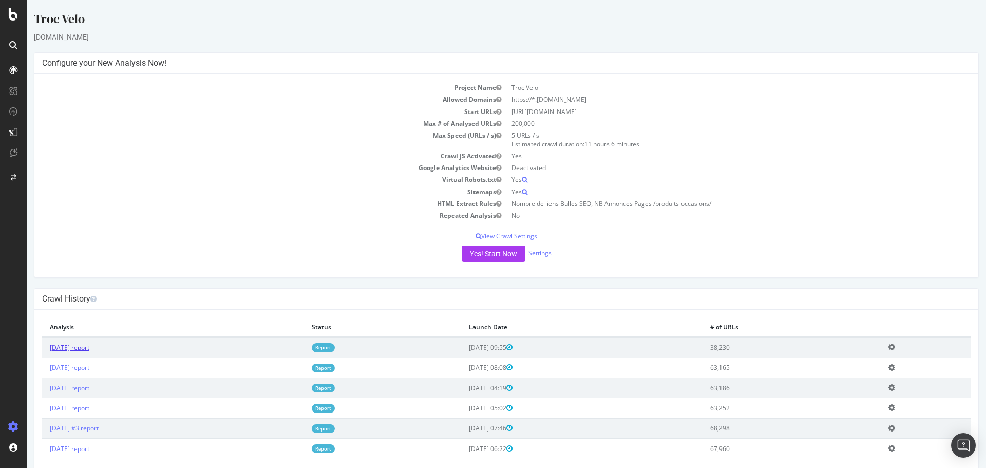
click at [89, 349] on link "2025 Sep. 12th report" at bounding box center [70, 347] width 40 height 9
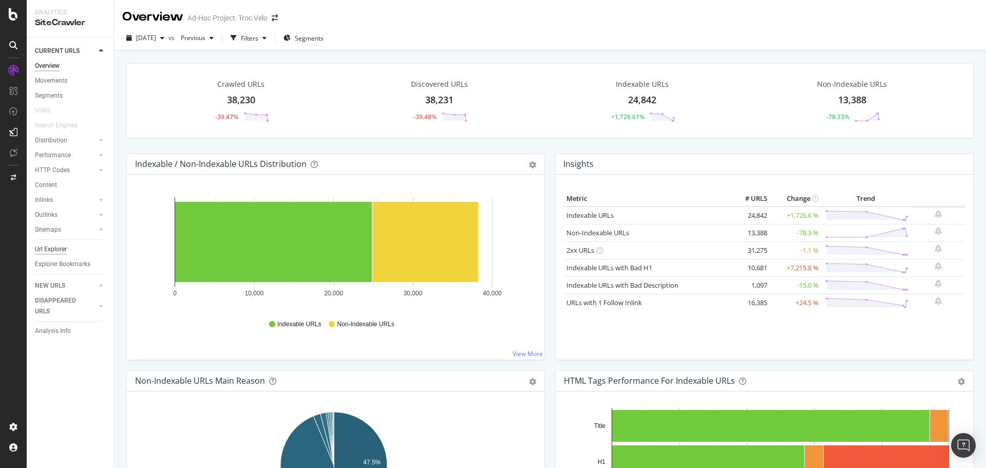
click at [60, 247] on div "Url Explorer" at bounding box center [51, 249] width 32 height 11
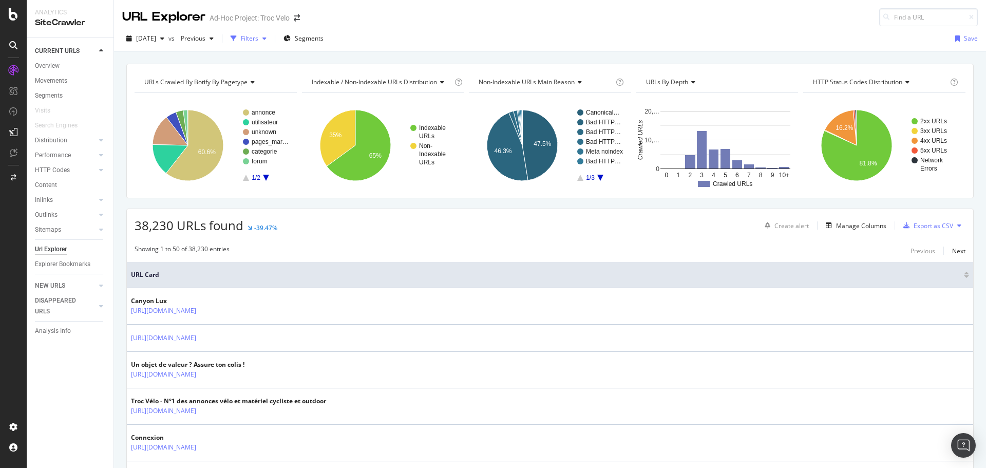
click at [258, 39] on div "Filters" at bounding box center [249, 38] width 17 height 9
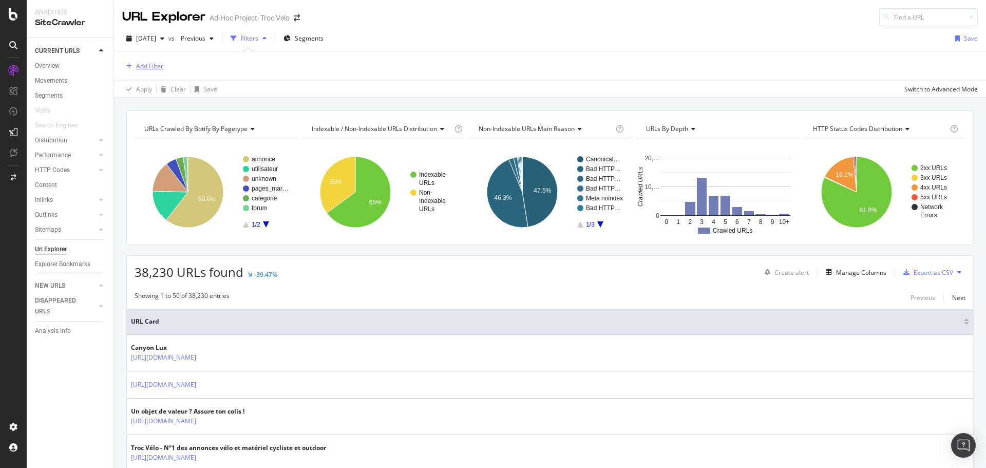
click at [151, 67] on div "Add Filter" at bounding box center [149, 66] width 27 height 9
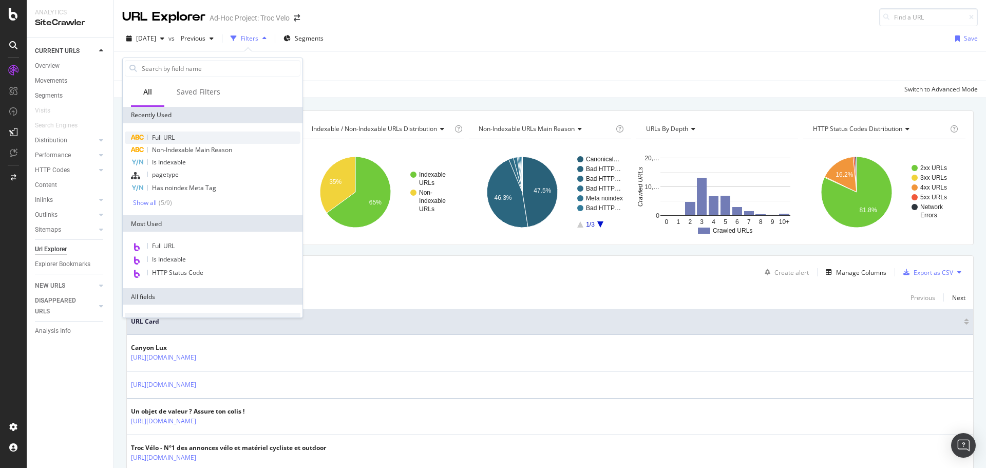
click at [167, 139] on span "Full URL" at bounding box center [163, 137] width 23 height 9
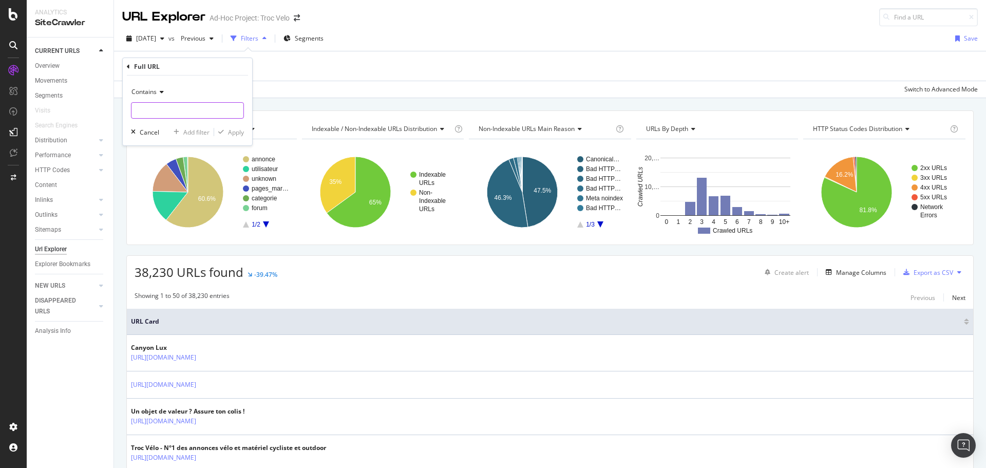
click at [162, 113] on input "text" at bounding box center [187, 110] width 112 height 16
type input "annonce/"
click at [245, 139] on div "Contains annonce/ Cancel Add filter Apply" at bounding box center [187, 110] width 129 height 70
click at [241, 135] on div "Apply" at bounding box center [236, 132] width 16 height 9
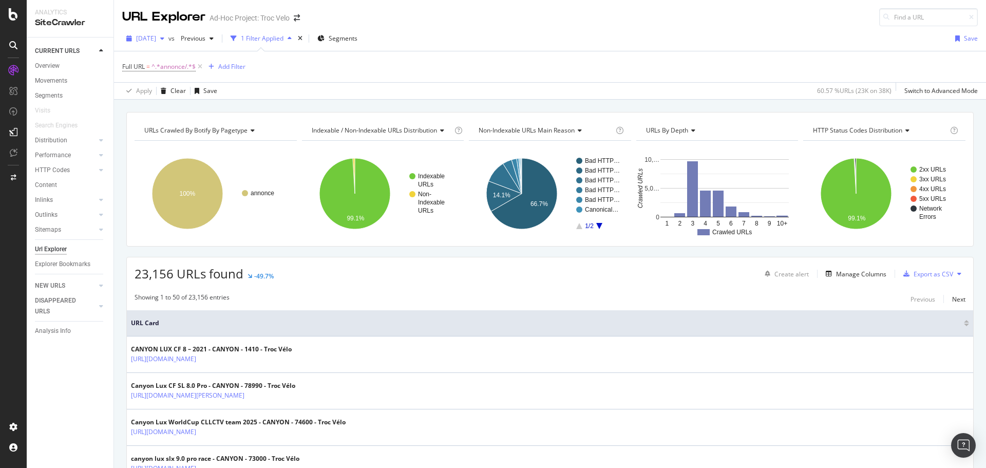
drag, startPoint x: 175, startPoint y: 35, endPoint x: 184, endPoint y: 42, distance: 11.8
click at [156, 35] on span "2025 Sep. 12th" at bounding box center [146, 38] width 20 height 9
click at [179, 129] on div "2025 Aug. 20th" at bounding box center [163, 132] width 53 height 9
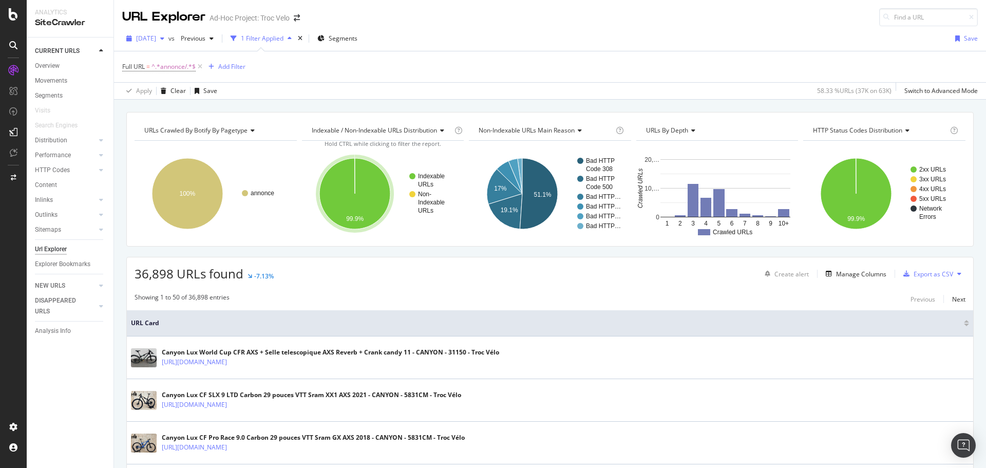
click at [156, 42] on span "2025 Aug. 20th" at bounding box center [146, 38] width 20 height 9
click at [176, 60] on div "2025 Sep. 12th" at bounding box center [163, 58] width 53 height 9
